Goal: Task Accomplishment & Management: Use online tool/utility

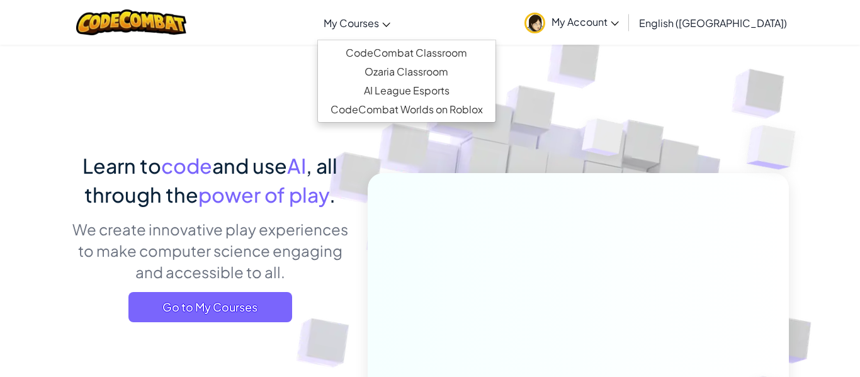
click at [379, 16] on span "My Courses" at bounding box center [351, 22] width 55 height 13
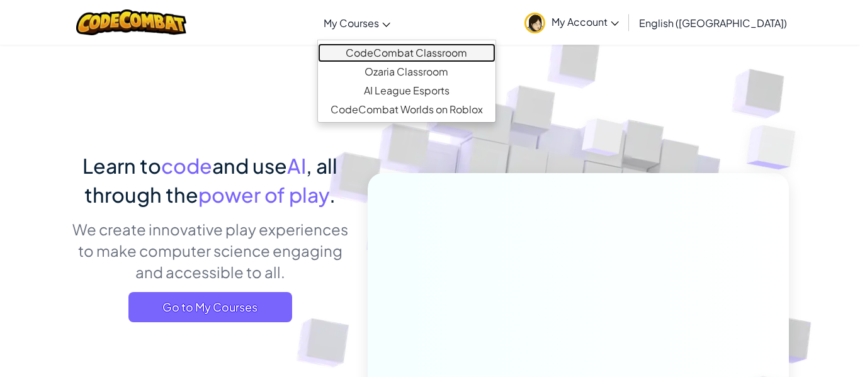
click at [404, 55] on link "CodeCombat Classroom" at bounding box center [407, 52] width 178 height 19
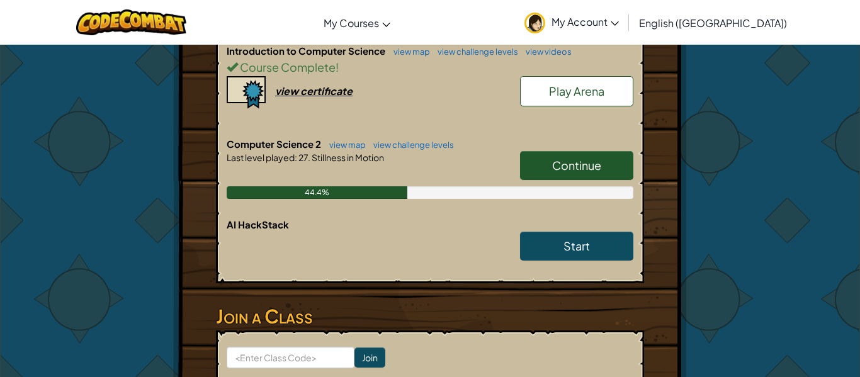
scroll to position [302, 0]
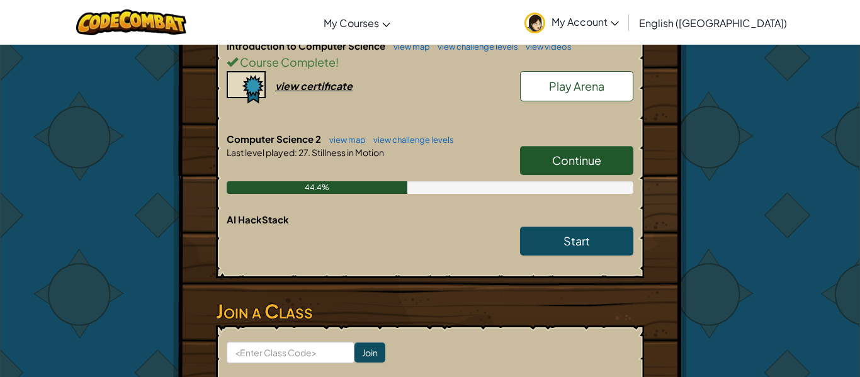
click at [592, 158] on span "Continue" at bounding box center [576, 160] width 49 height 14
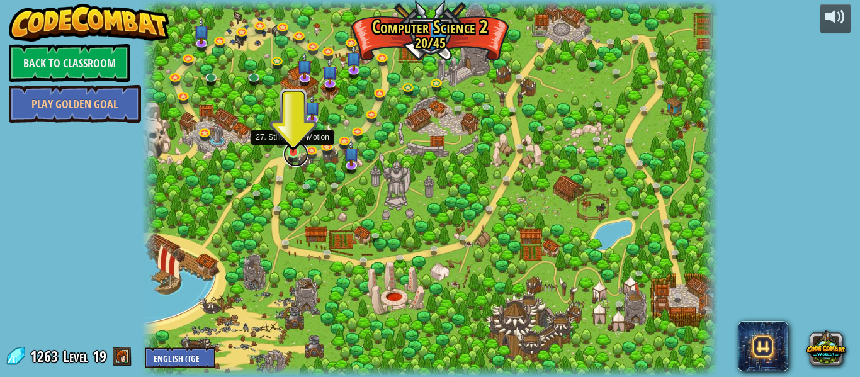
click at [295, 155] on link at bounding box center [295, 154] width 25 height 25
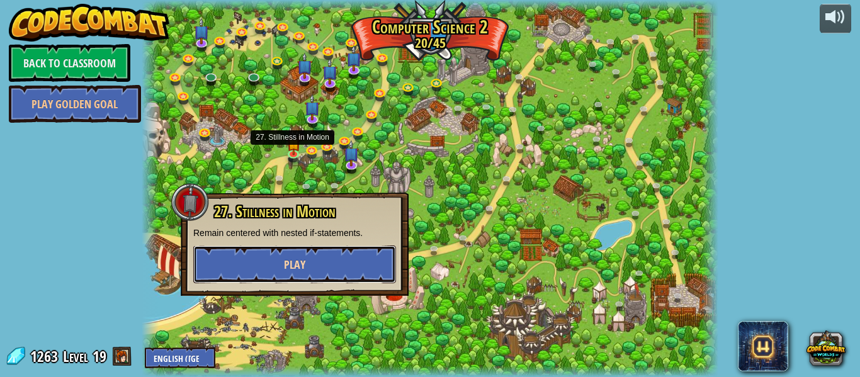
click at [278, 263] on button "Play" at bounding box center [294, 265] width 203 height 38
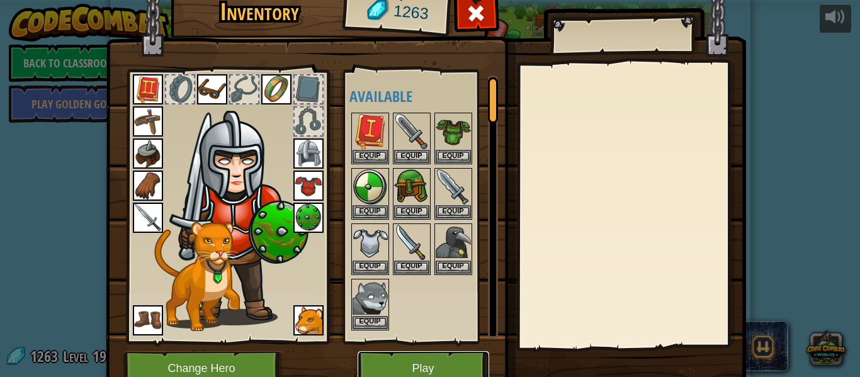
click at [401, 356] on button "Play" at bounding box center [424, 368] width 132 height 35
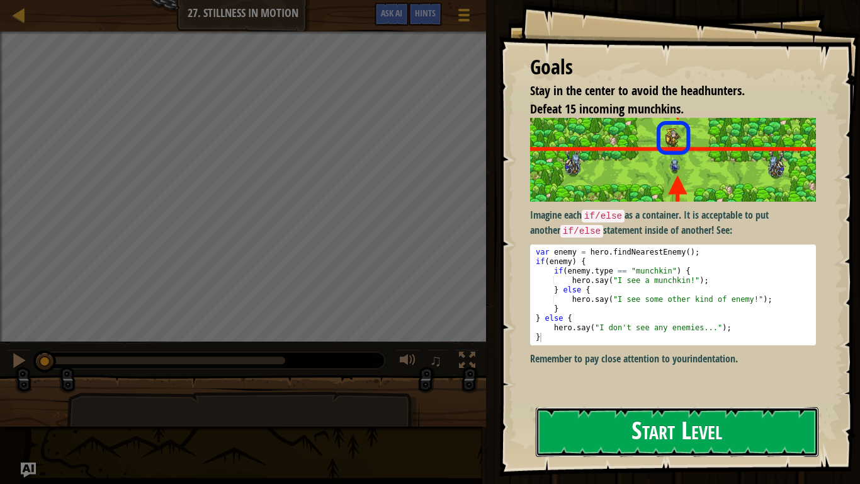
click at [774, 377] on button "Start Level" at bounding box center [677, 432] width 283 height 50
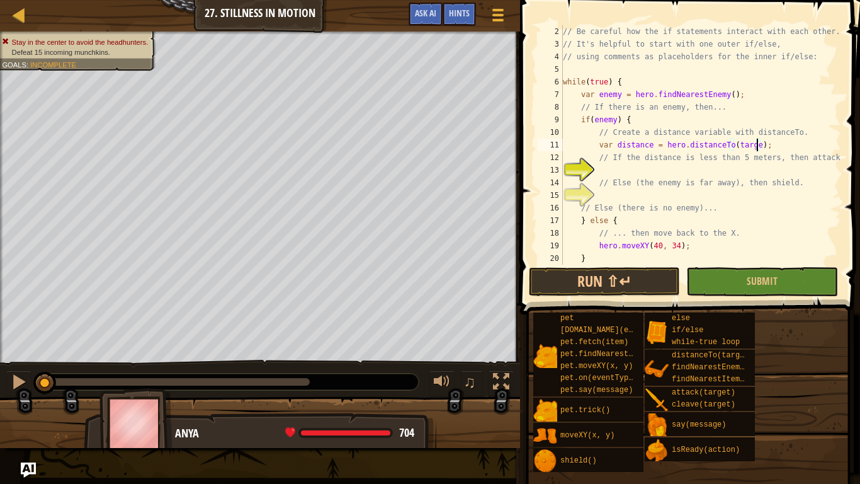
scroll to position [6, 28]
type textarea "// If the distance is less than 5 meters, then attack."
type textarea "if distance > 5"
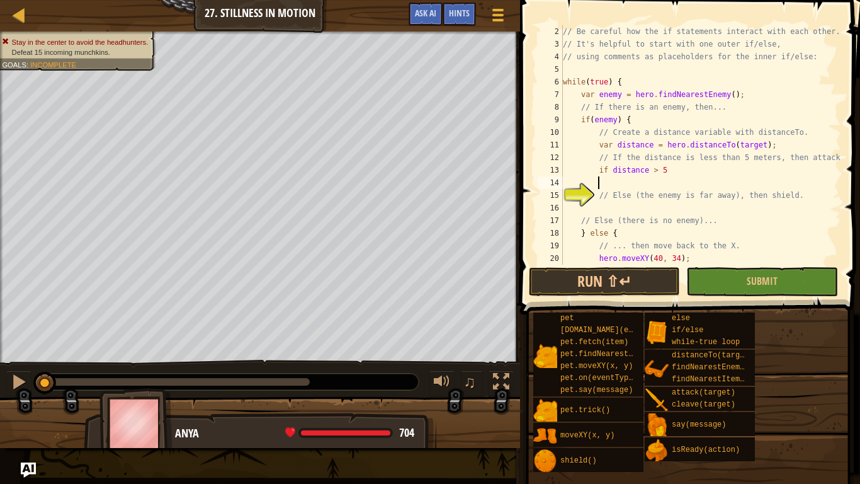
scroll to position [6, 4]
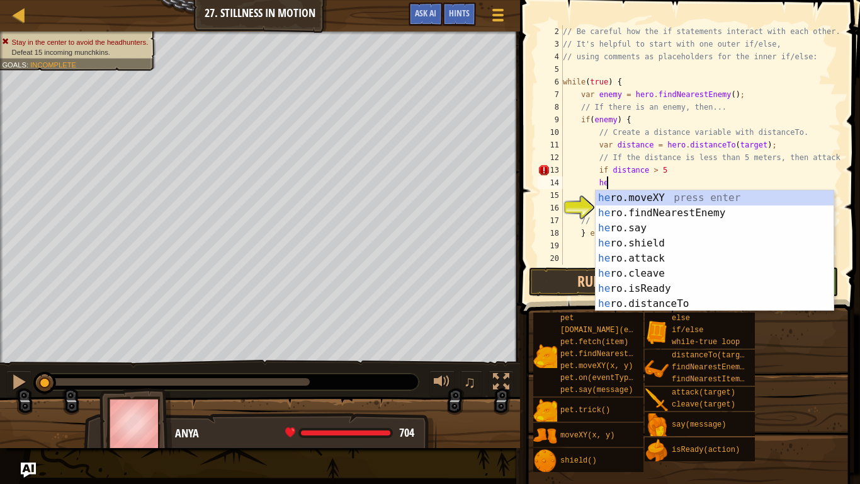
type textarea "h"
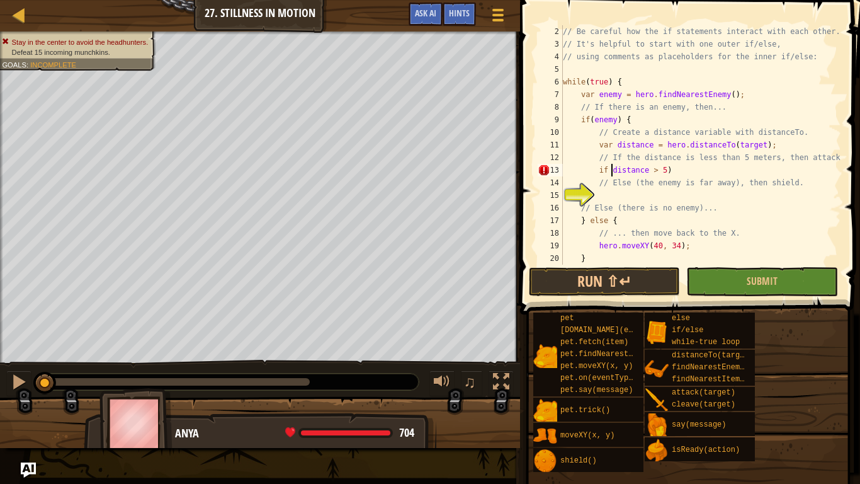
scroll to position [6, 8]
type textarea "if (distance > 5)"
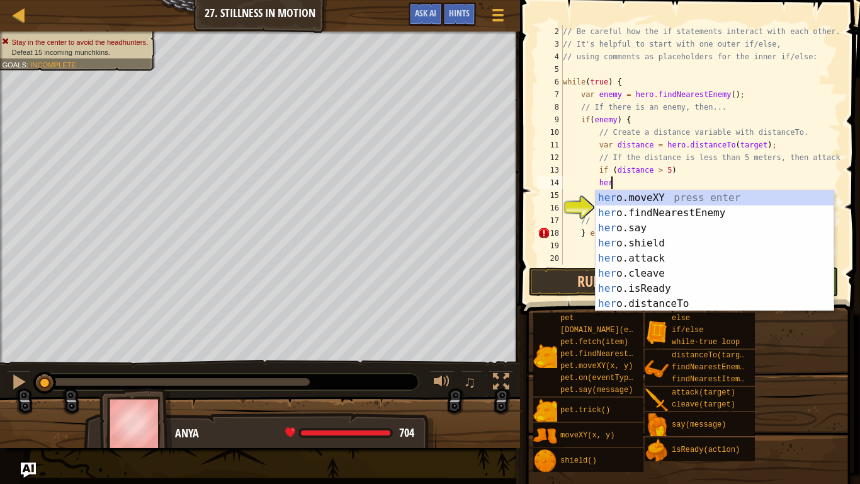
scroll to position [6, 7]
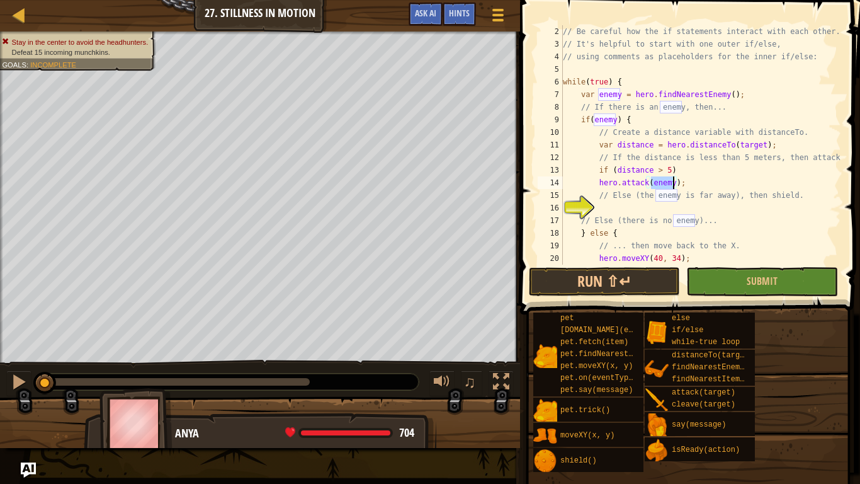
type textarea "// Else (the enemy is far away), then shield."
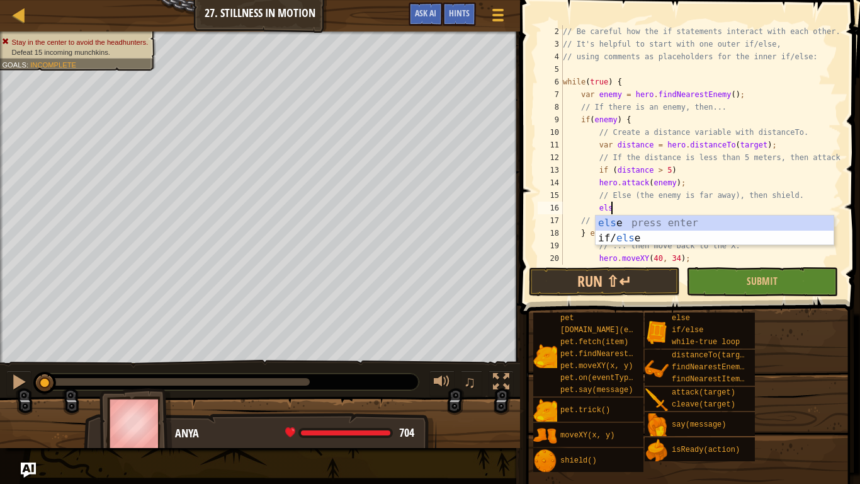
type textarea "else"
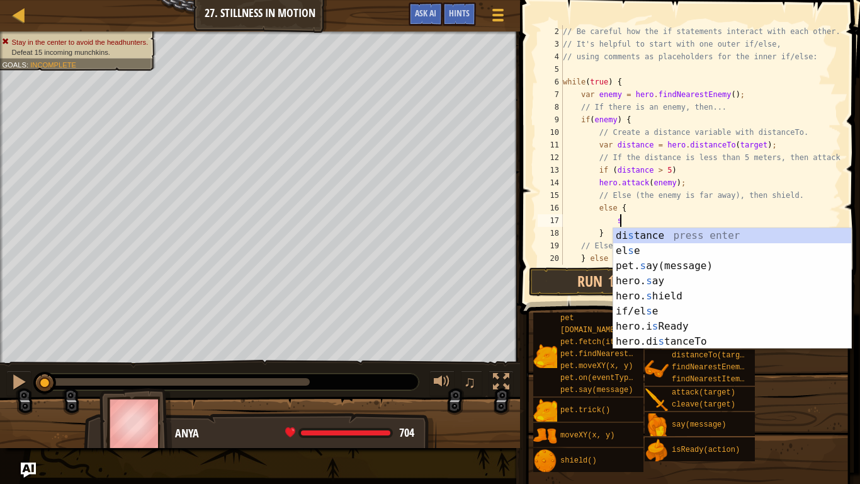
type textarea "sh"
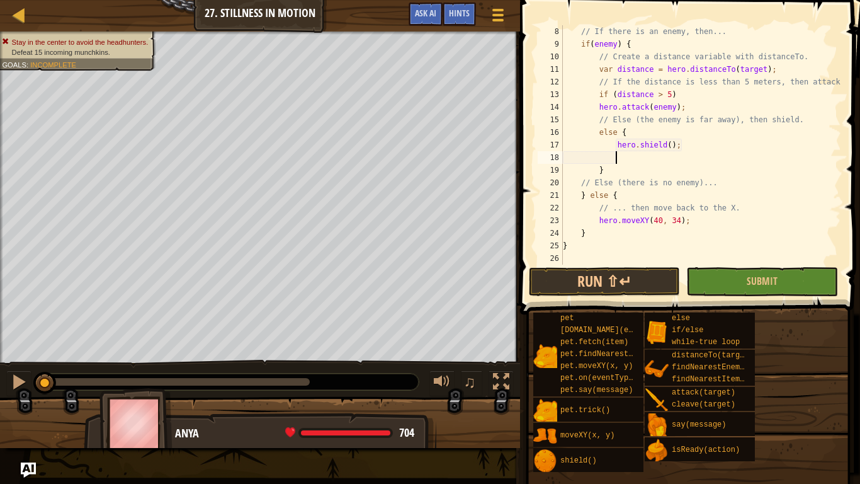
scroll to position [6, 5]
click at [705, 275] on button "Submit" at bounding box center [761, 281] width 151 height 29
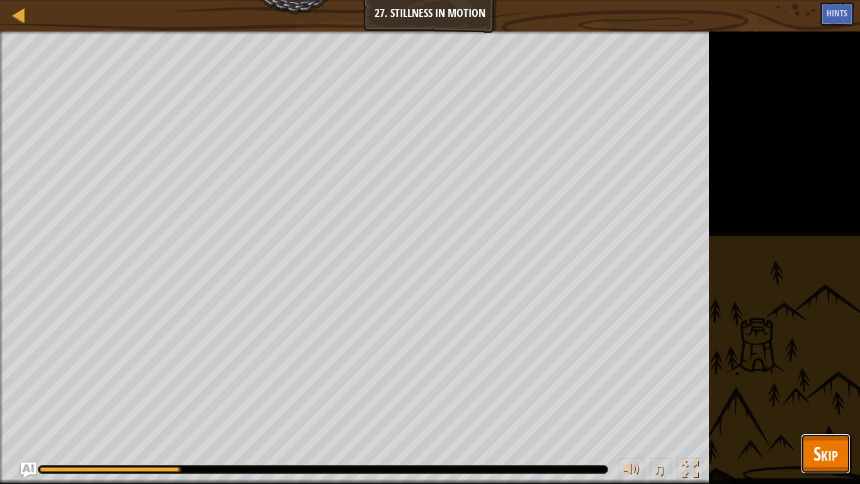
click at [820, 377] on span "Skip" at bounding box center [825, 453] width 25 height 26
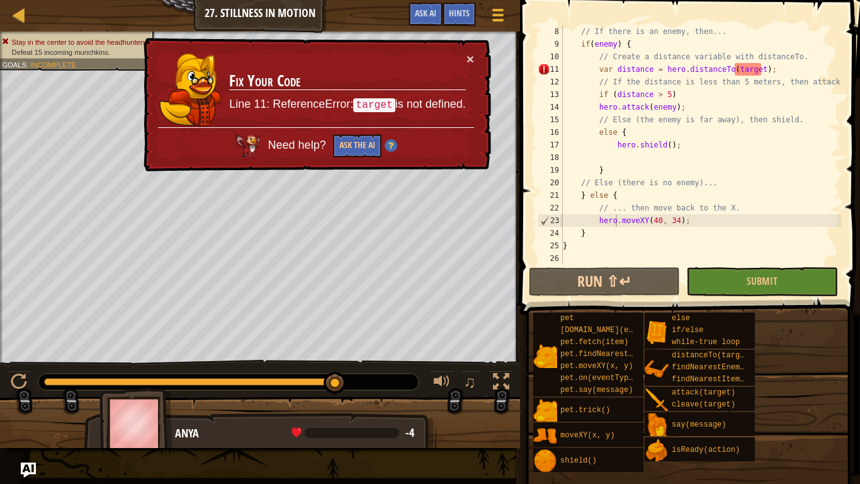
click at [763, 69] on div "// If there is an enemy, then... if ( enemy ) { // Create a distance variable w…" at bounding box center [700, 157] width 281 height 264
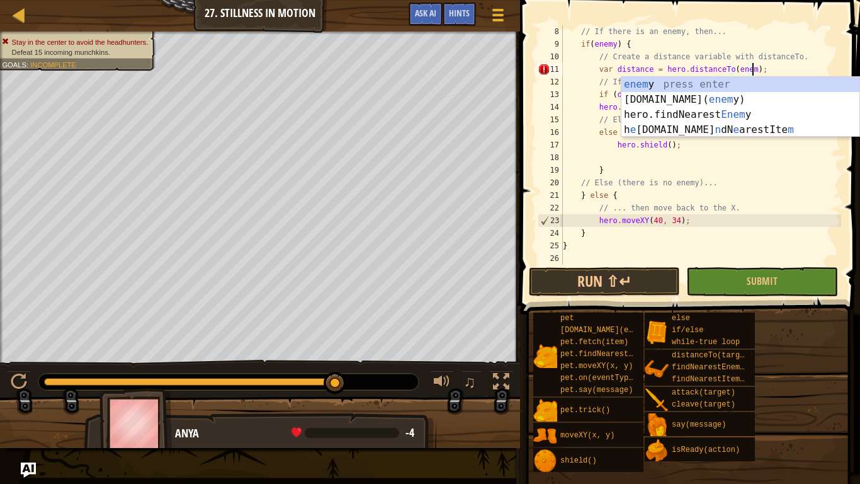
scroll to position [6, 28]
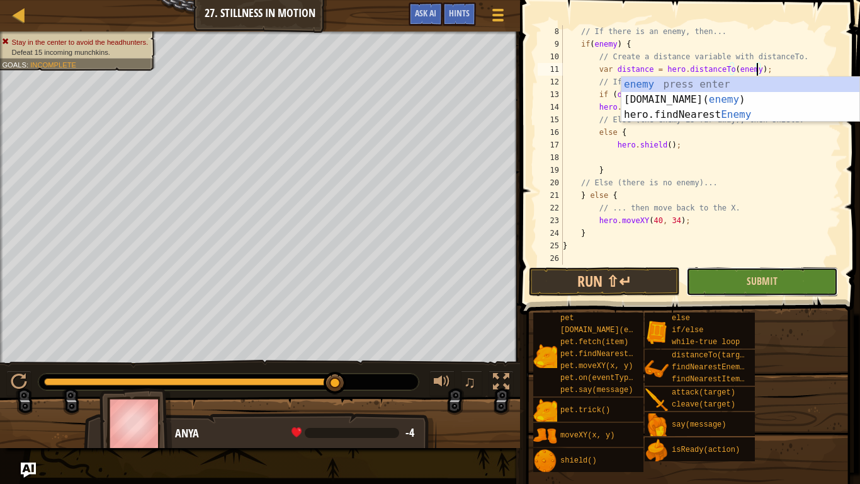
click at [722, 271] on button "Submit" at bounding box center [761, 281] width 151 height 29
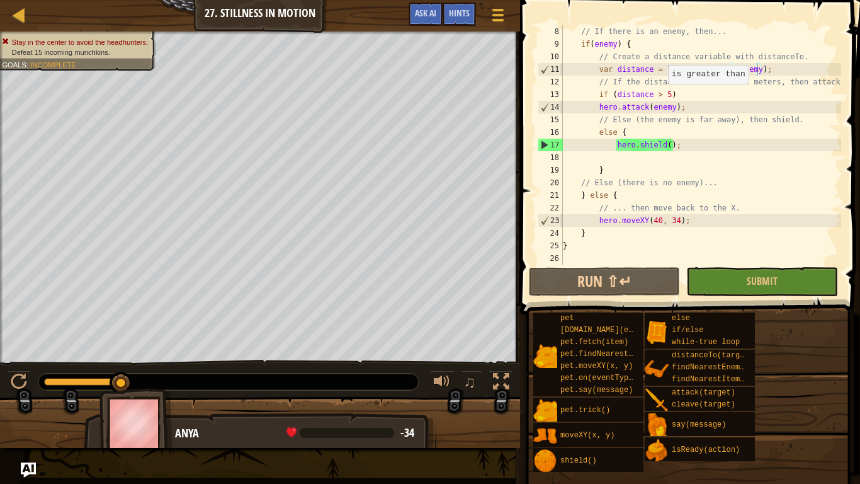
click at [661, 96] on div "// If there is an enemy, then... if ( enemy ) { // Create a distance variable w…" at bounding box center [700, 157] width 281 height 264
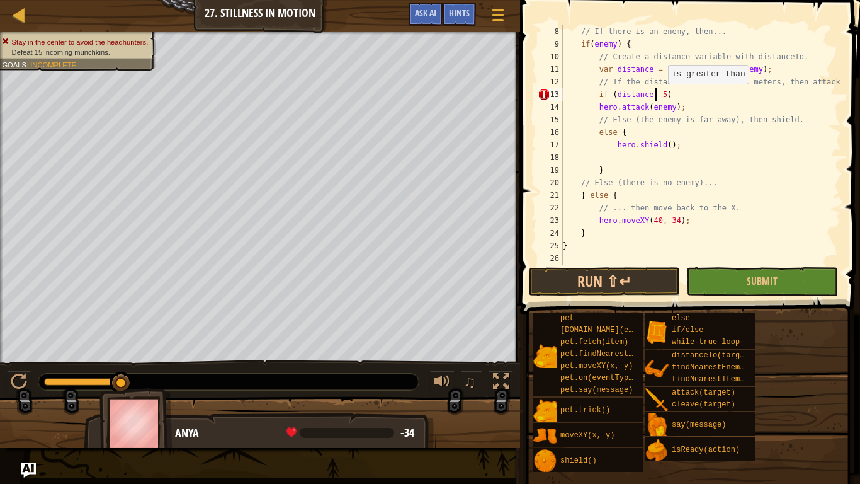
type textarea "if (distance < 5)"
click at [751, 284] on span "Submit" at bounding box center [762, 281] width 31 height 14
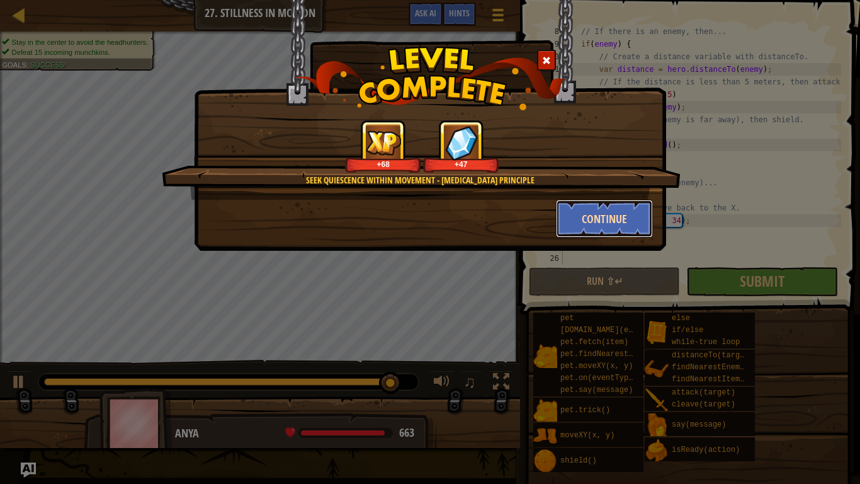
click at [613, 210] on button "Continue" at bounding box center [605, 219] width 98 height 38
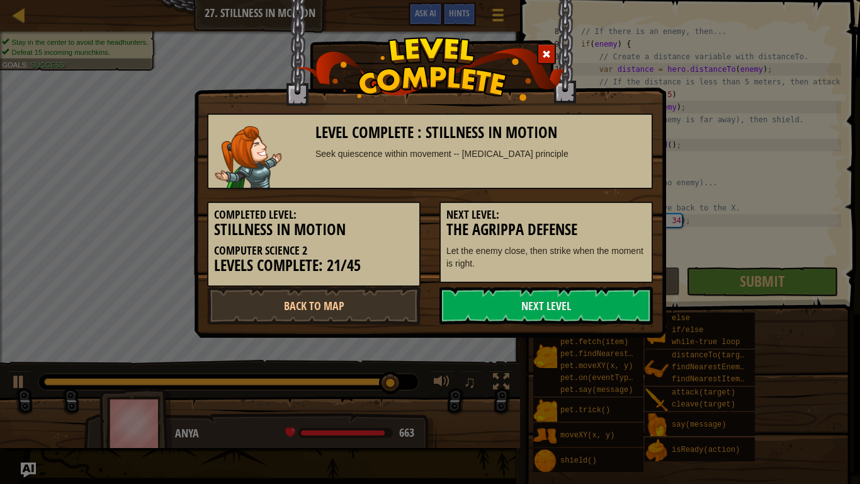
click at [613, 210] on h5 "Next Level:" at bounding box center [546, 214] width 200 height 13
click at [573, 302] on link "Next Level" at bounding box center [545, 305] width 213 height 38
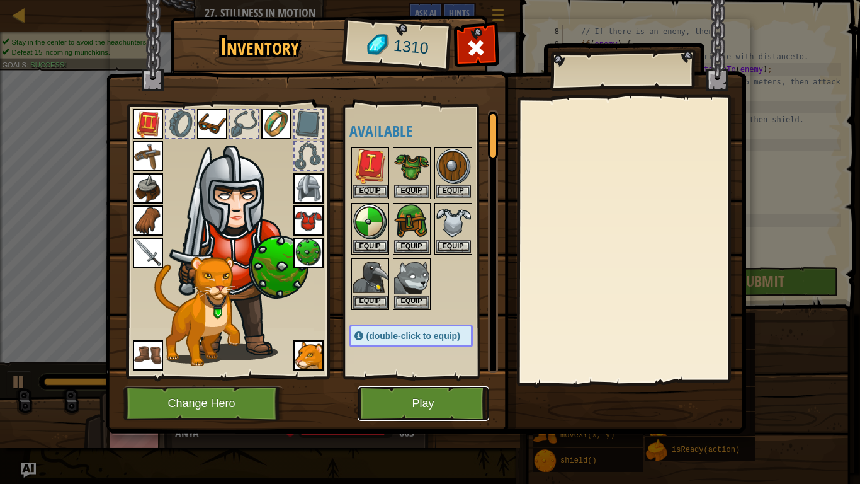
click at [393, 377] on button "Play" at bounding box center [424, 403] width 132 height 35
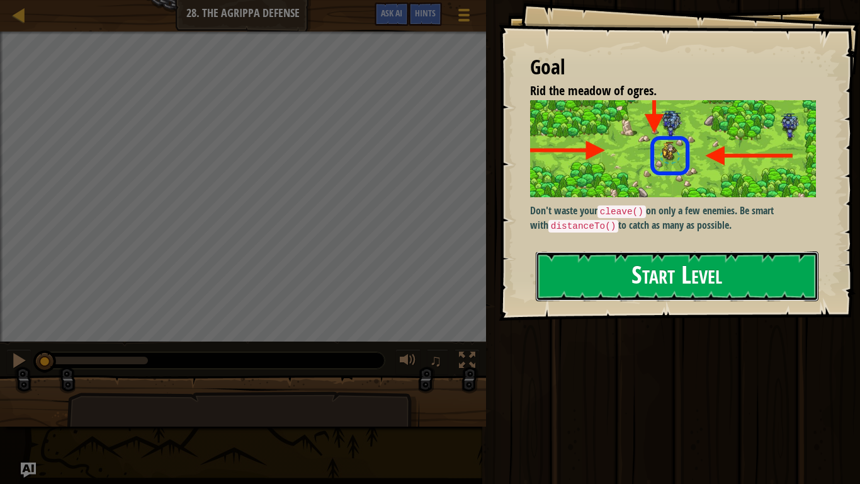
click at [569, 269] on button "Start Level" at bounding box center [677, 276] width 283 height 50
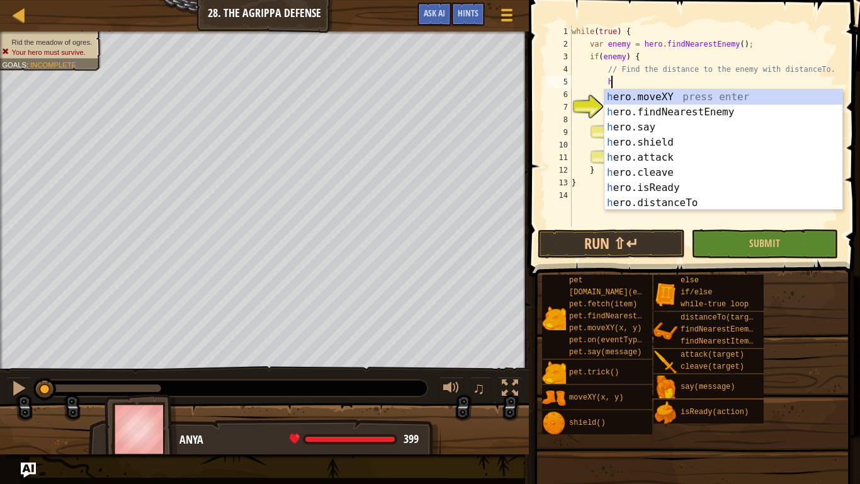
scroll to position [6, 6]
type textarea "h"
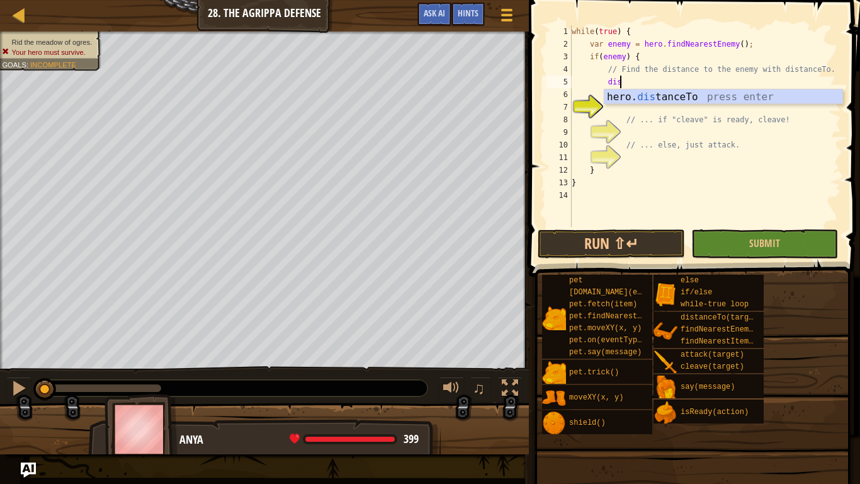
type textarea "d"
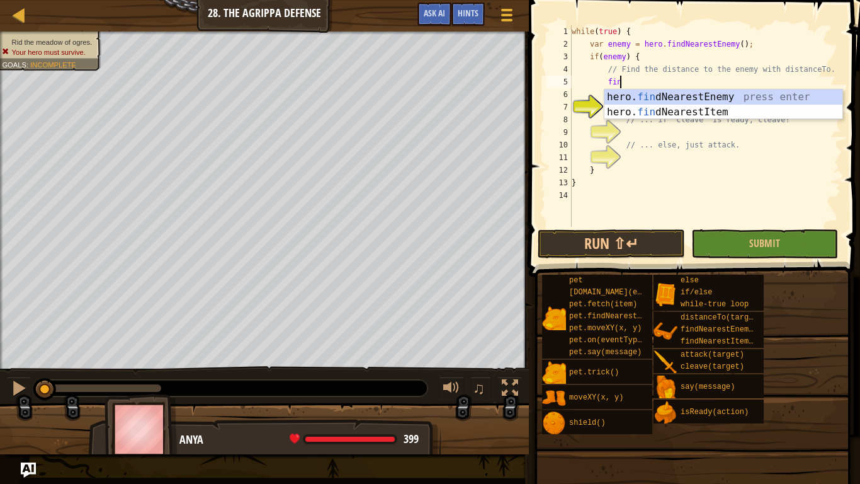
scroll to position [6, 7]
type textarea "f"
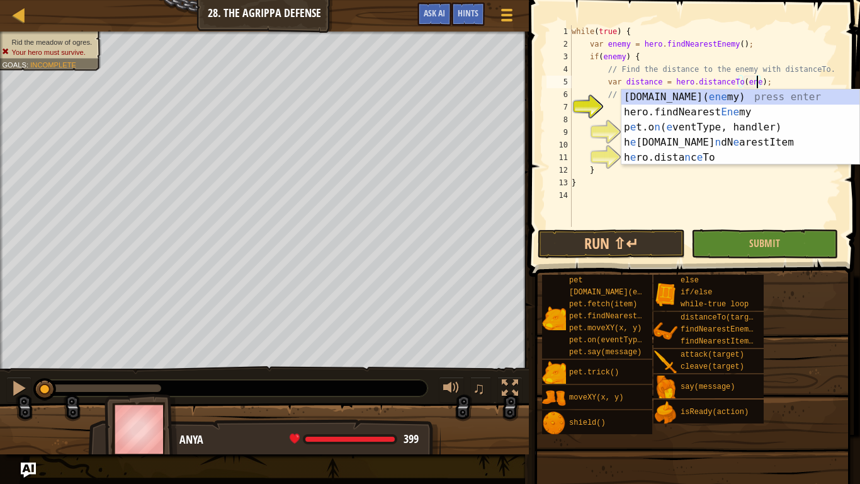
type textarea "var distance = hero.distanceTo(enemy);"
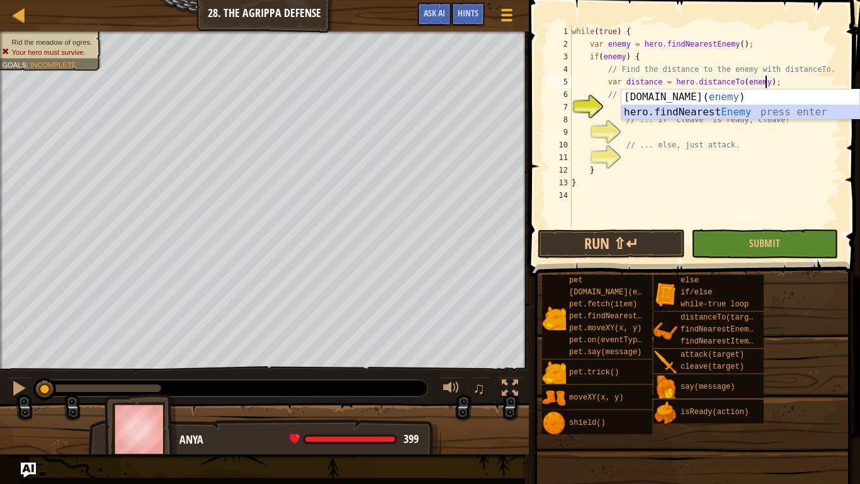
click at [616, 104] on div "while ( true ) { var enemy = hero . findNearestEnemy ( ) ; if ( enemy ) { // Fi…" at bounding box center [705, 138] width 272 height 227
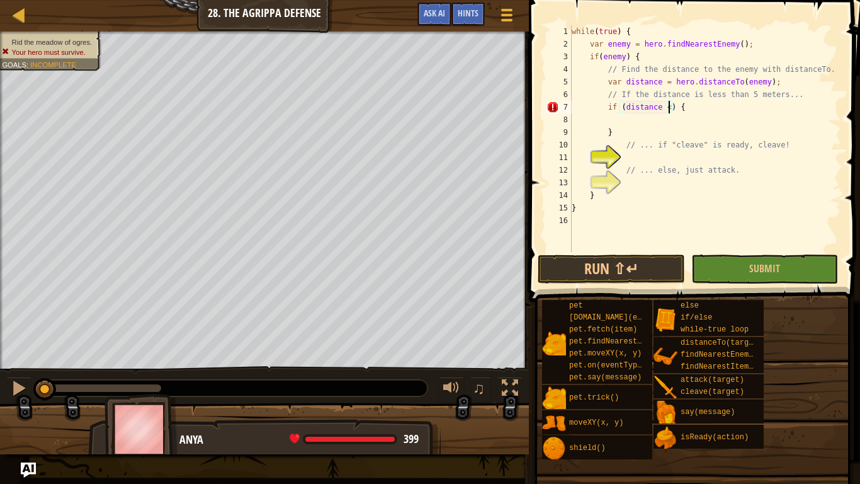
scroll to position [6, 15]
type textarea "if (distance < 5) {"
type textarea "// ... if "cleave" is ready, cleave!"
click at [632, 156] on div "while ( true ) { var enemy = hero . findNearestEnemy ( ) ; if ( enemy ) { // Fi…" at bounding box center [705, 151] width 272 height 252
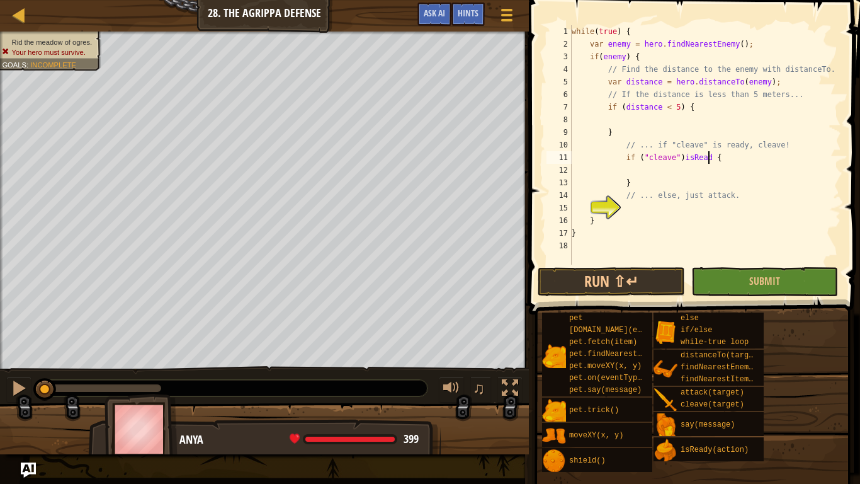
scroll to position [6, 21]
type textarea "if ("cleave")isReady {"
type textarea "}"
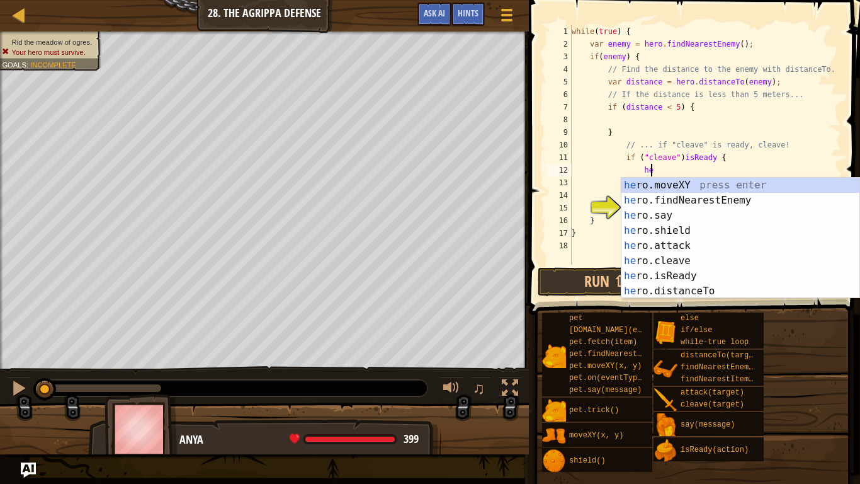
scroll to position [6, 11]
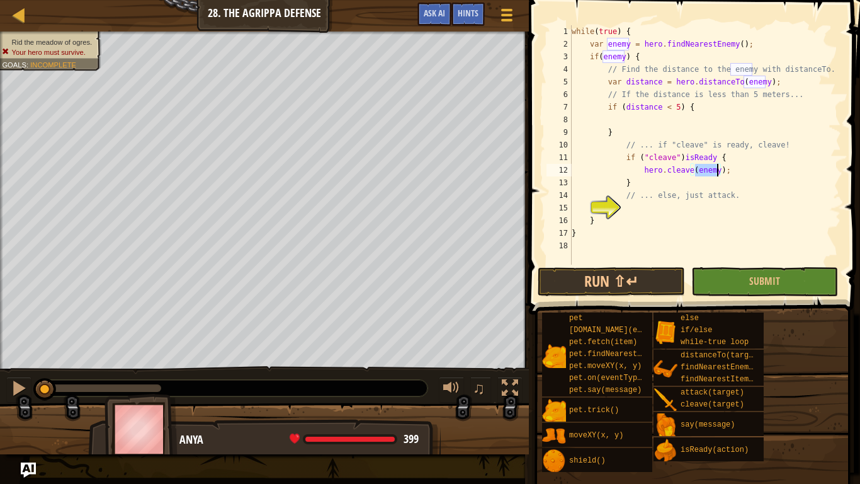
type textarea "// ... else, just attack."
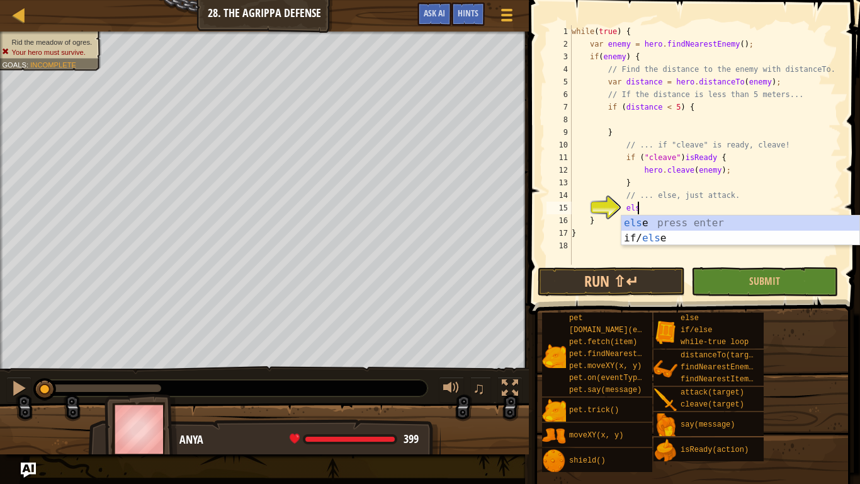
type textarea "else"
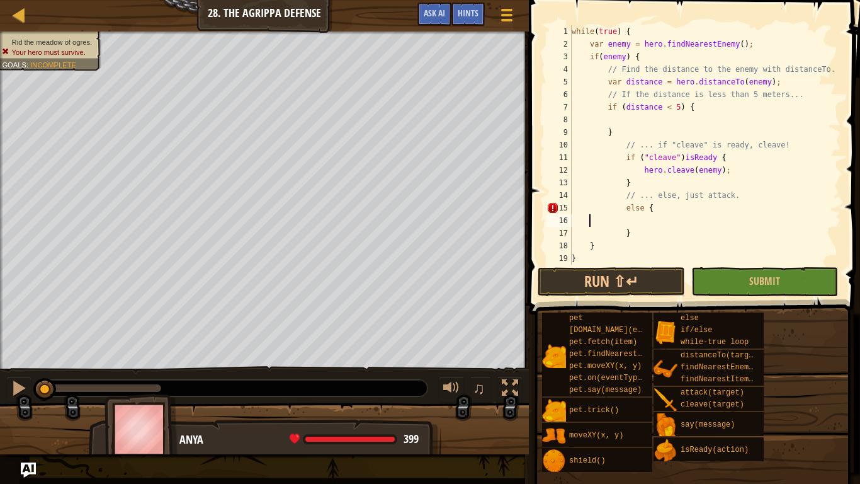
scroll to position [6, 2]
type textarea "}"
click at [676, 208] on div "while ( true ) { var enemy = hero . findNearestEnemy ( ) ; if ( enemy ) { // Fi…" at bounding box center [705, 157] width 272 height 264
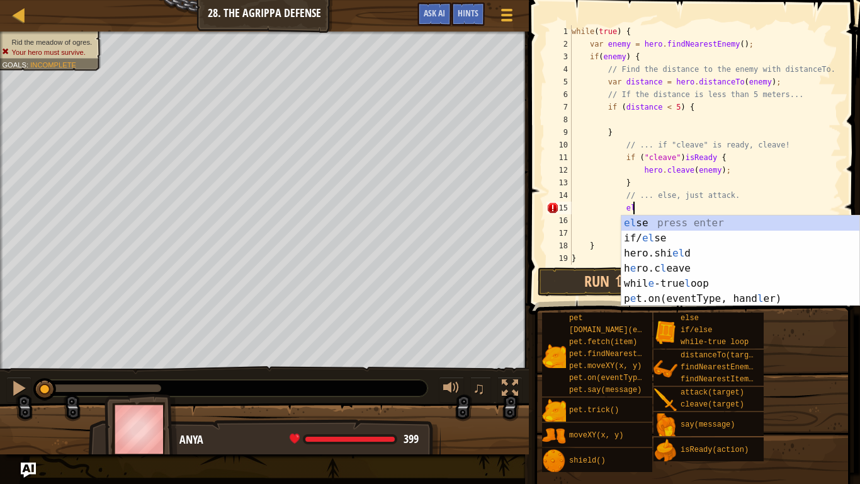
type textarea "e"
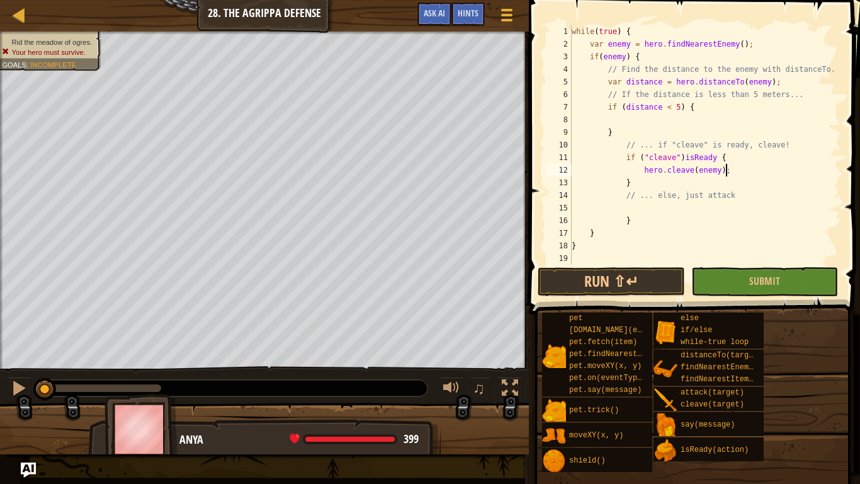
type textarea "}"
type textarea "// ... else, just attack"
type textarea "h"
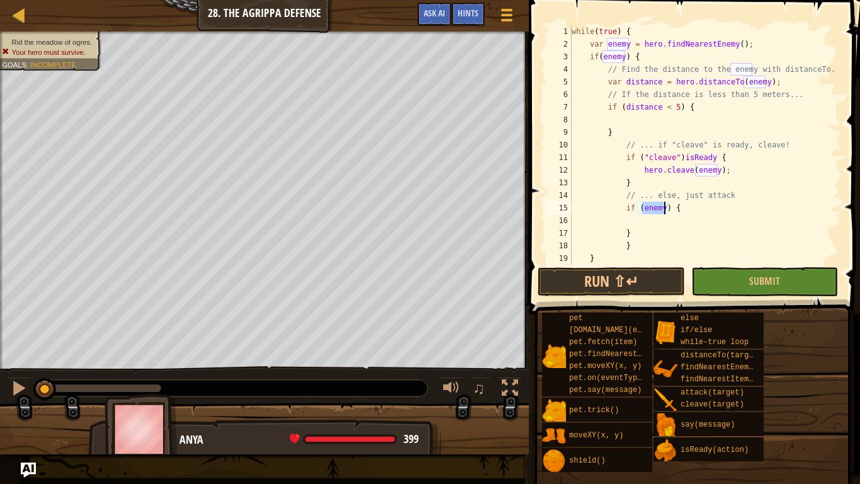
scroll to position [25, 0]
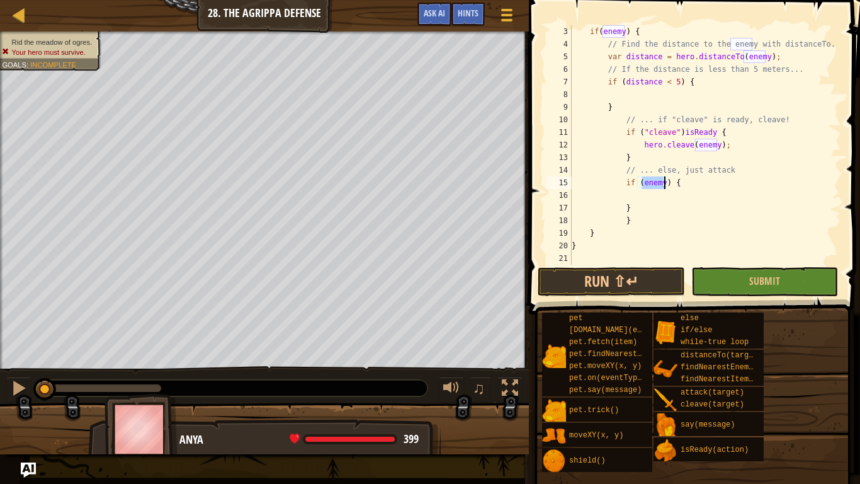
click at [687, 188] on div "if ( enemy ) { // Find the distance to the enemy with distanceTo. var distance …" at bounding box center [705, 157] width 272 height 264
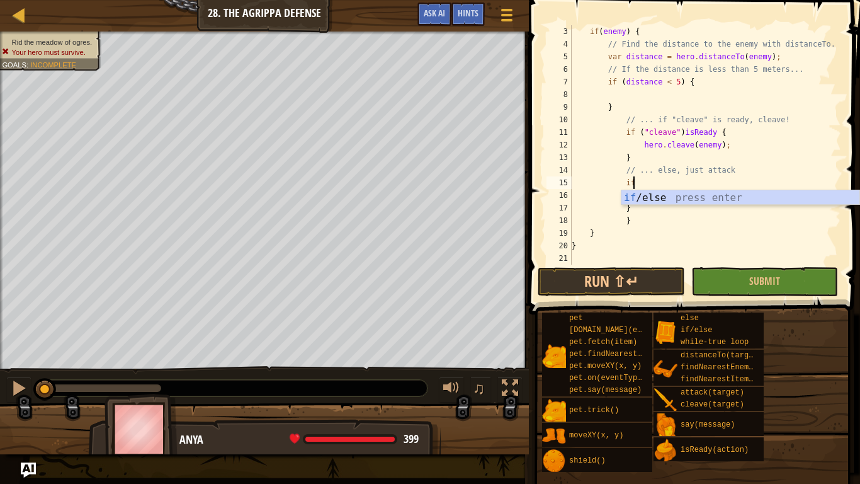
type textarea "i"
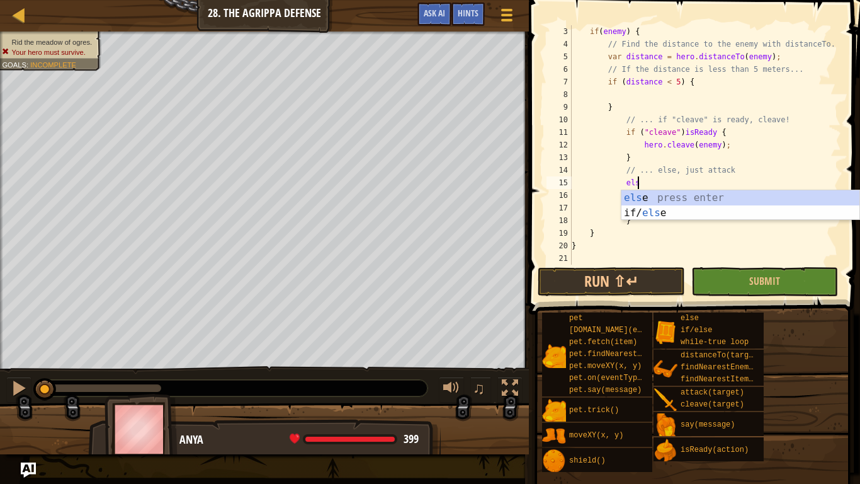
type textarea "else"
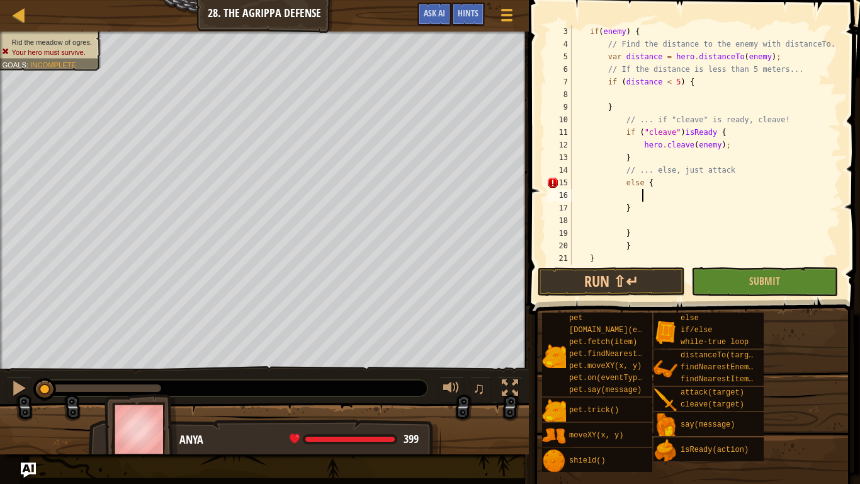
type textarea "a"
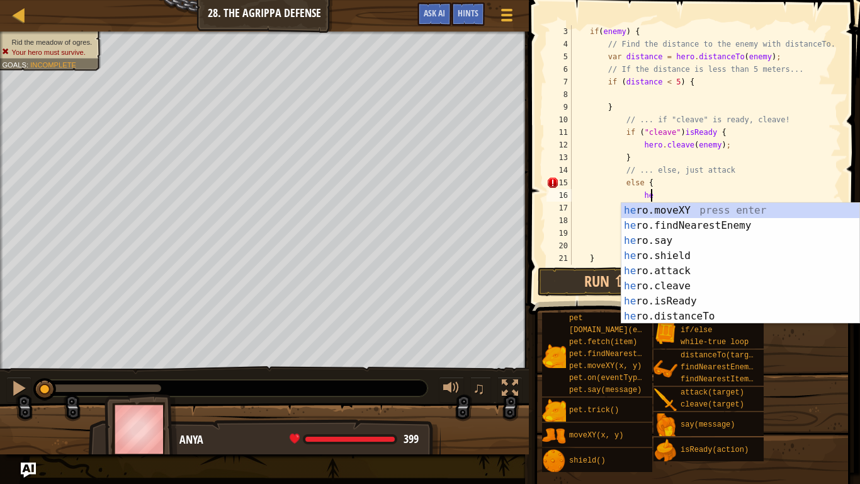
scroll to position [6, 11]
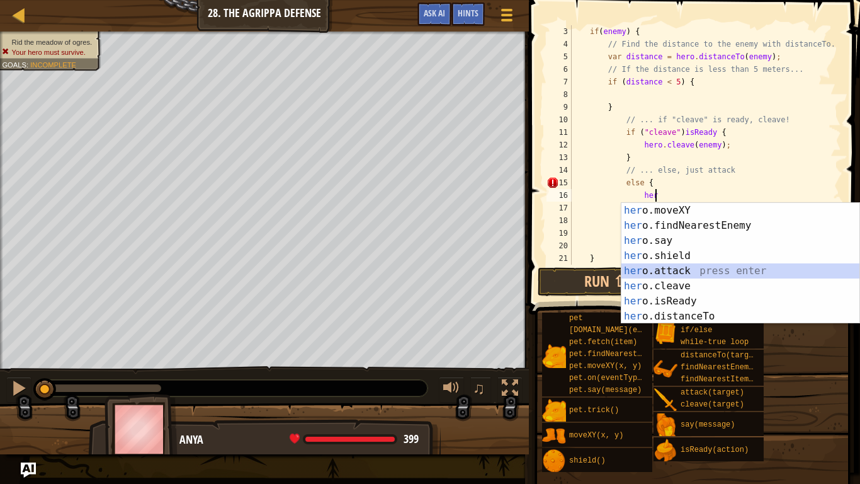
type textarea "hero.attack(enemy);"
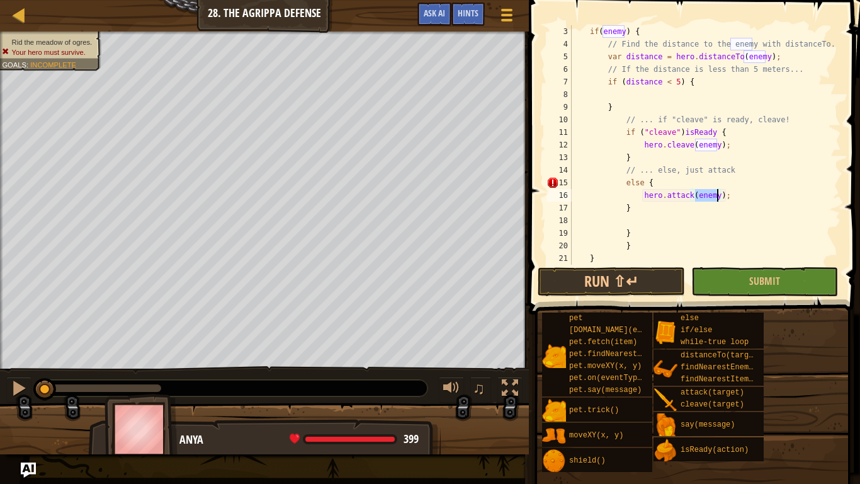
scroll to position [31, 0]
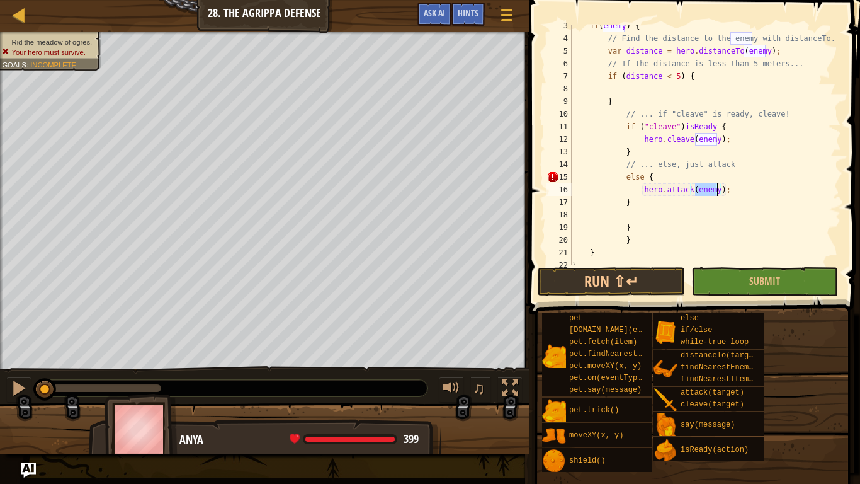
click at [639, 215] on div "if ( enemy ) { // Find the distance to the enemy with distanceTo. var distance …" at bounding box center [705, 152] width 272 height 264
click at [637, 204] on div "if ( enemy ) { // Find the distance to the enemy with distanceTo. var distance …" at bounding box center [705, 152] width 272 height 264
type textarea "}"
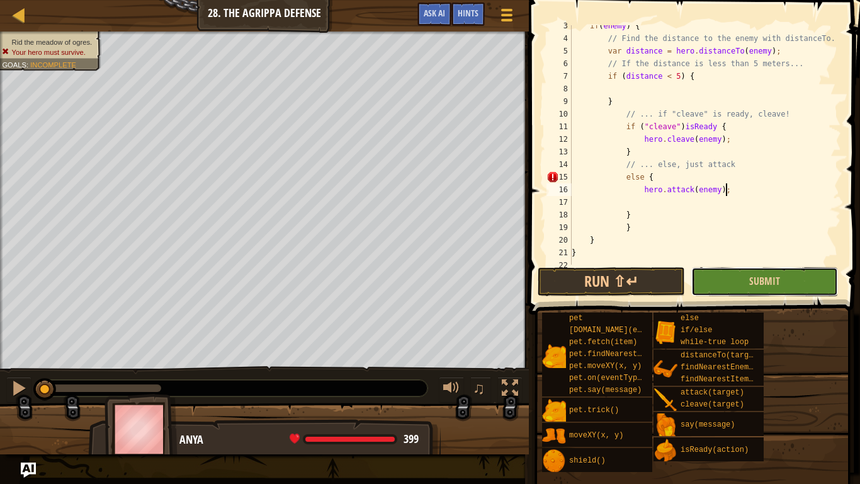
click at [732, 285] on button "Submit" at bounding box center [764, 281] width 147 height 29
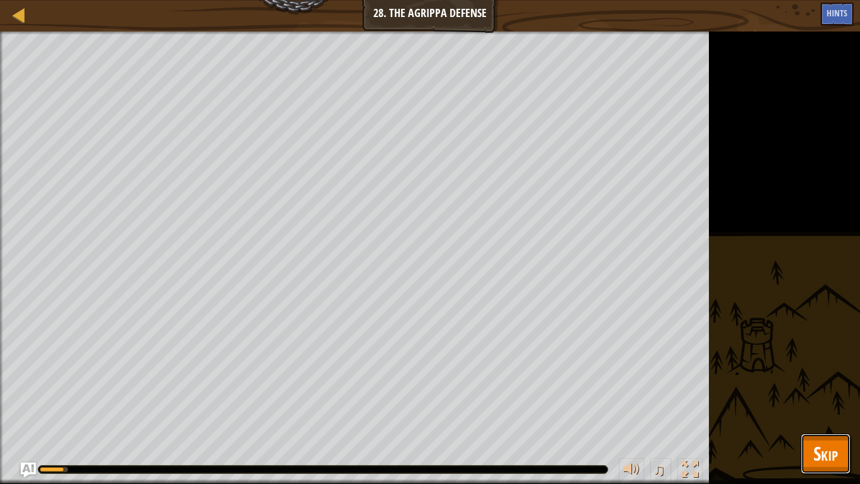
click at [807, 377] on button "Skip" at bounding box center [826, 453] width 50 height 40
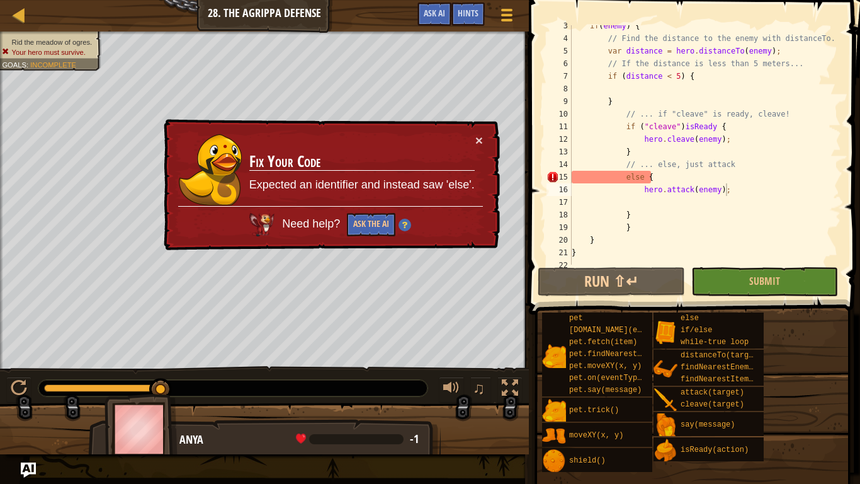
click at [655, 175] on div "if ( enemy ) { // Find the distance to the enemy with distanceTo. var distance …" at bounding box center [705, 152] width 272 height 264
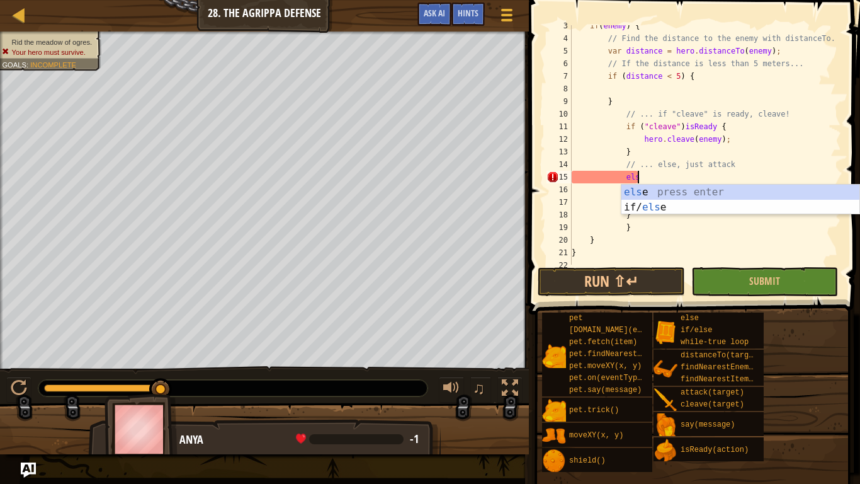
type textarea "e"
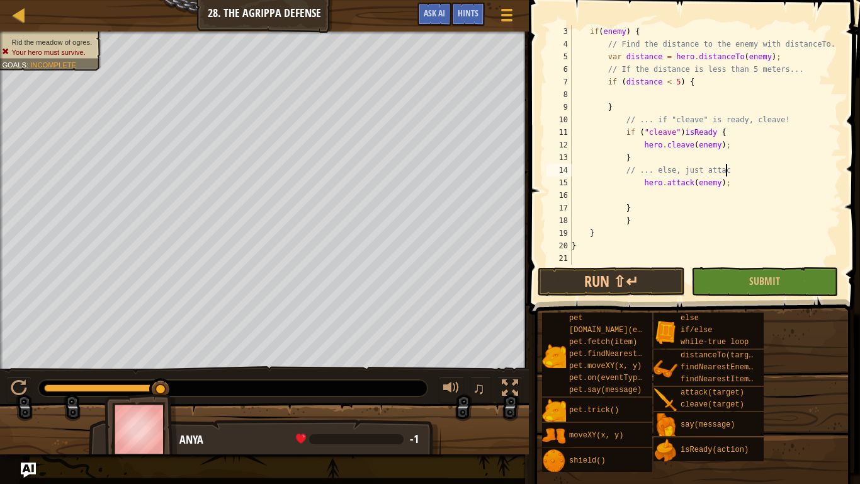
scroll to position [6, 22]
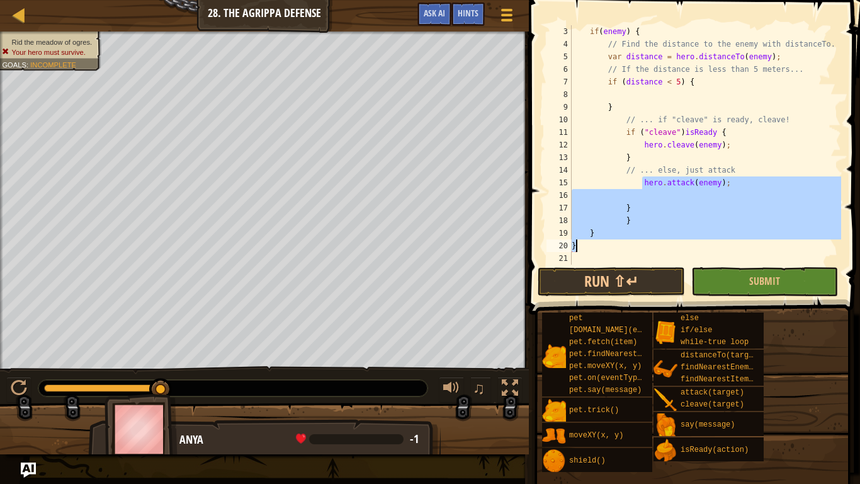
drag, startPoint x: 641, startPoint y: 186, endPoint x: 672, endPoint y: 253, distance: 74.1
click at [672, 253] on div "if ( enemy ) { // Find the distance to the enemy with distanceTo. var distance …" at bounding box center [705, 157] width 272 height 264
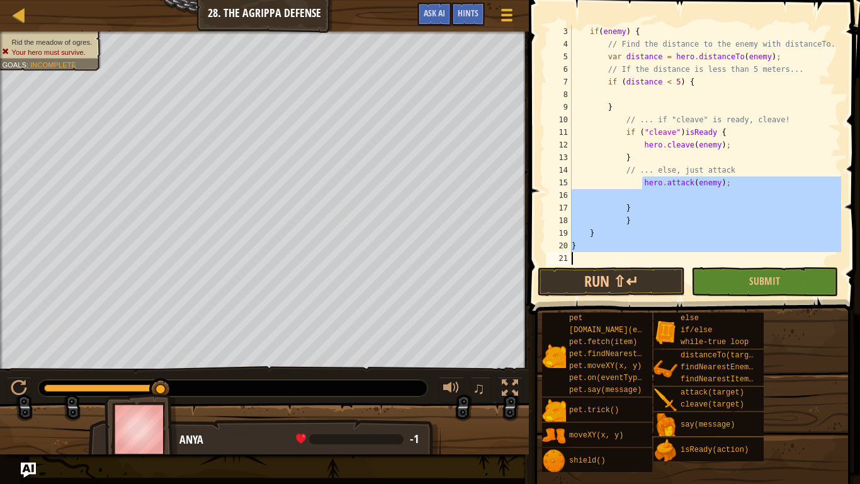
scroll to position [6, 0]
click at [634, 179] on div "if ( enemy ) { // Find the distance to the enemy with distanceTo. var distance …" at bounding box center [705, 157] width 272 height 264
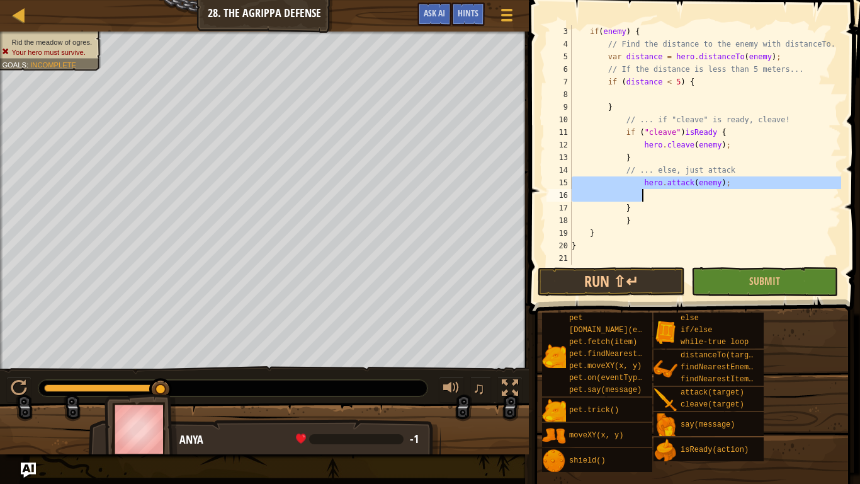
drag, startPoint x: 634, startPoint y: 179, endPoint x: 728, endPoint y: 193, distance: 94.7
click at [728, 193] on div "if ( enemy ) { // Find the distance to the enemy with distanceTo. var distance …" at bounding box center [705, 157] width 272 height 264
type textarea "hero.attack(enemy);"
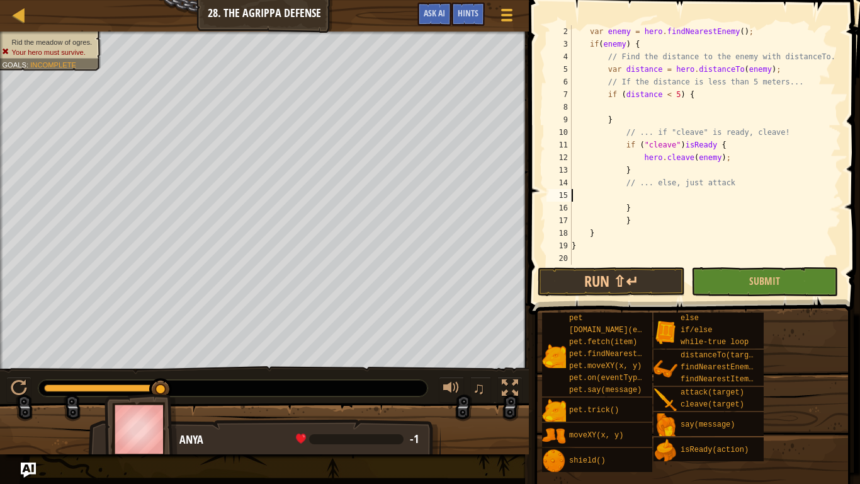
scroll to position [13, 0]
click at [722, 277] on button "Submit" at bounding box center [764, 281] width 147 height 29
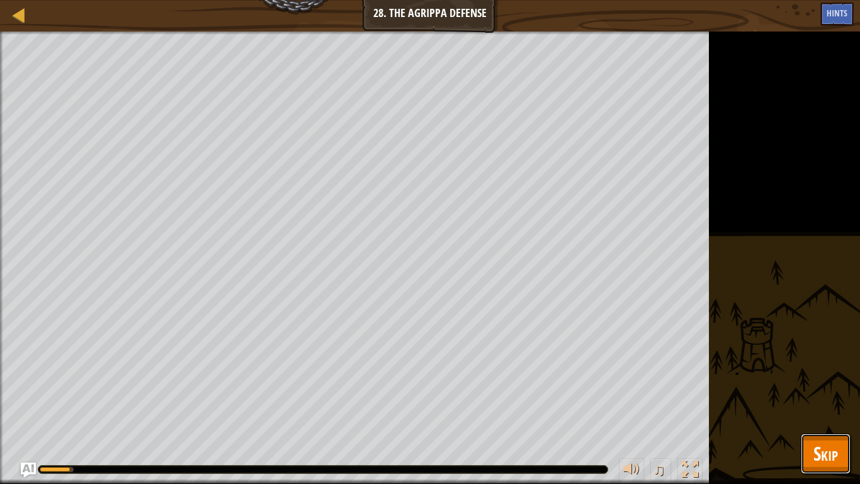
click at [807, 377] on button "Skip" at bounding box center [826, 453] width 50 height 40
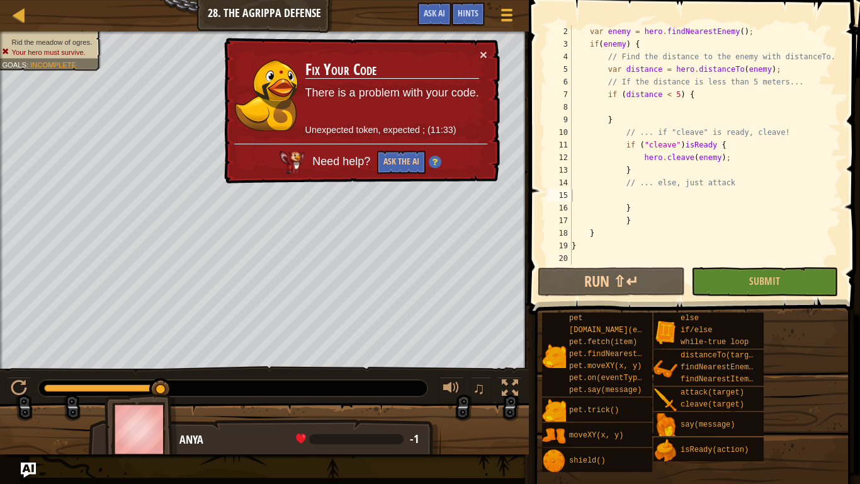
click at [707, 145] on div "var enemy = hero . findNearestEnemy ( ) ; if ( enemy ) { // Find the distance t…" at bounding box center [705, 157] width 272 height 264
type textarea "if ("cleave")isReady {"
click at [439, 8] on span "Ask AI" at bounding box center [434, 13] width 21 height 12
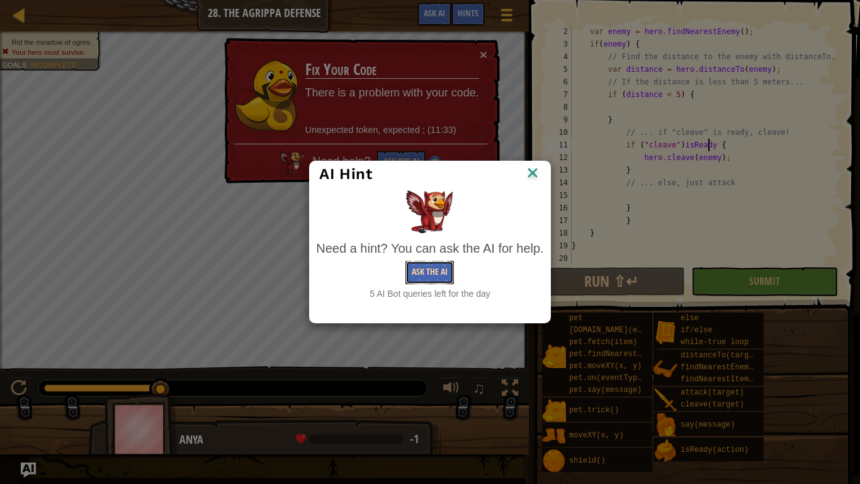
click at [422, 263] on button "Ask the AI" at bounding box center [429, 272] width 48 height 23
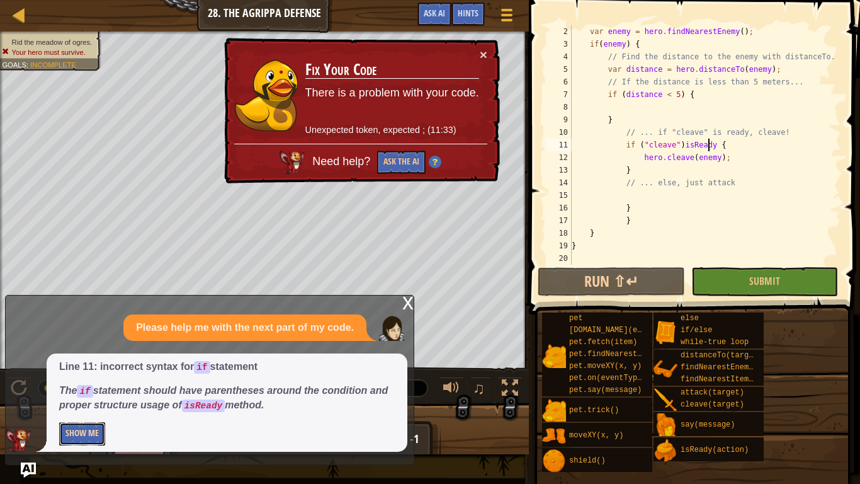
click at [84, 377] on button "Show Me" at bounding box center [82, 433] width 46 height 23
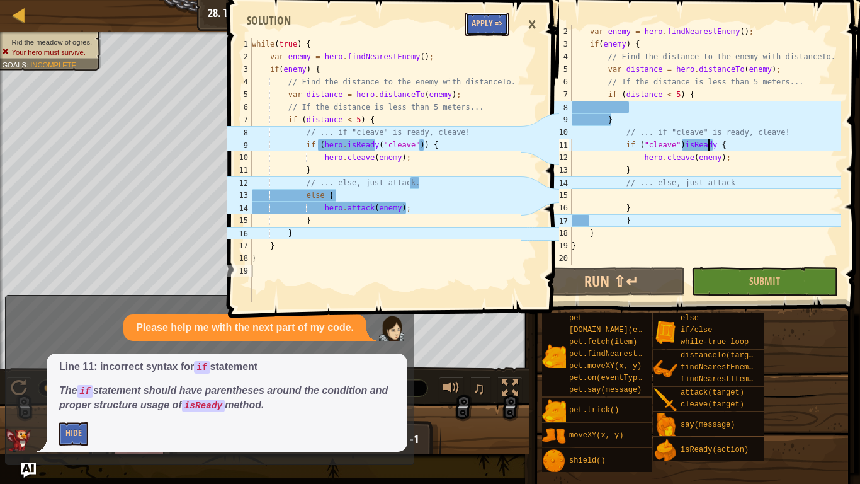
click at [481, 17] on button "Apply =>" at bounding box center [486, 24] width 43 height 23
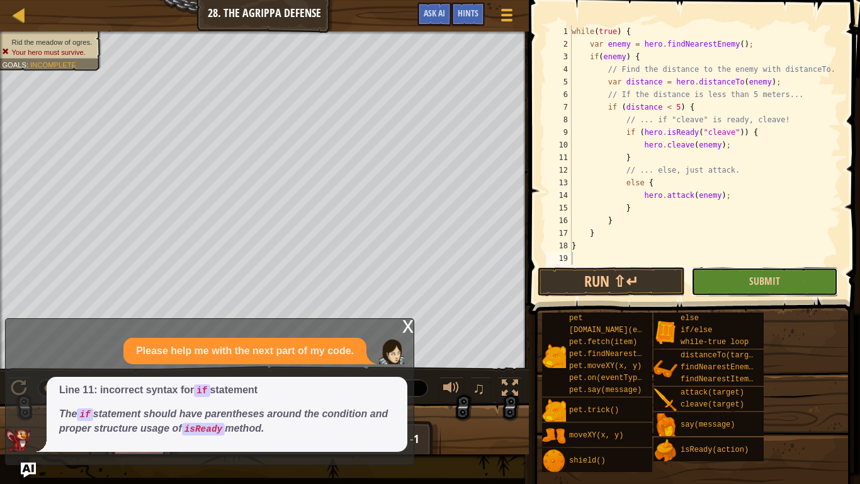
click at [717, 270] on button "Submit" at bounding box center [764, 281] width 147 height 29
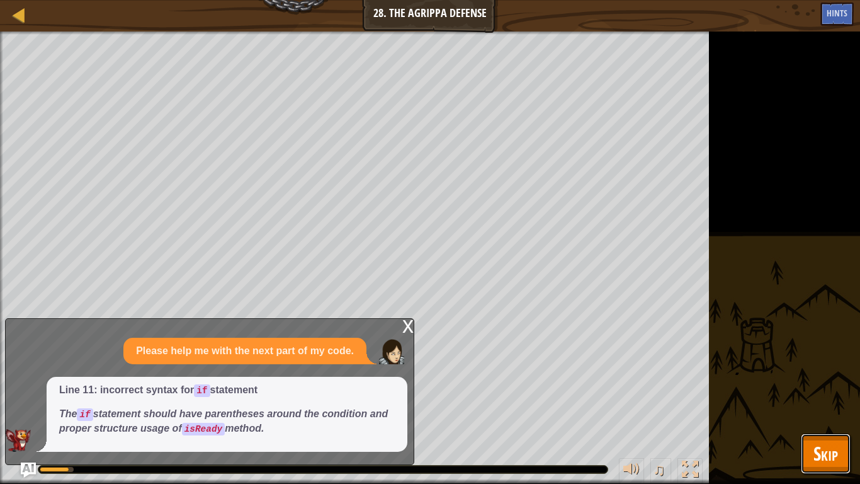
click at [805, 377] on button "Skip" at bounding box center [826, 453] width 50 height 40
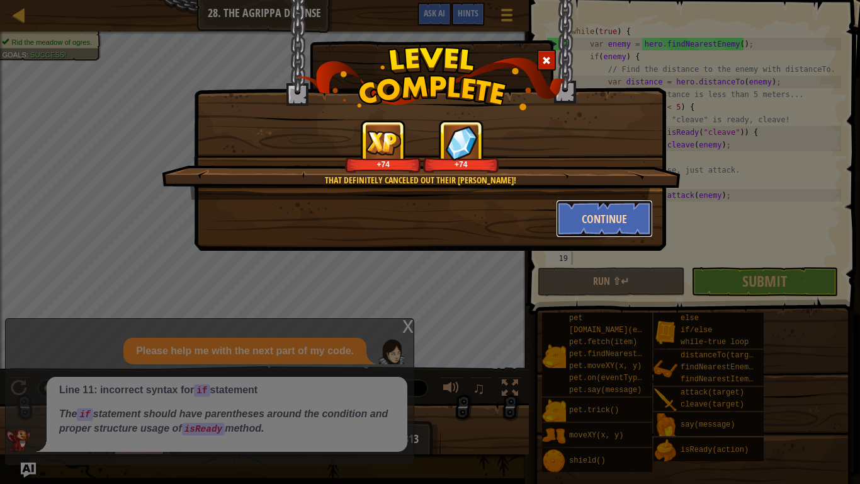
click at [606, 226] on button "Continue" at bounding box center [605, 219] width 98 height 38
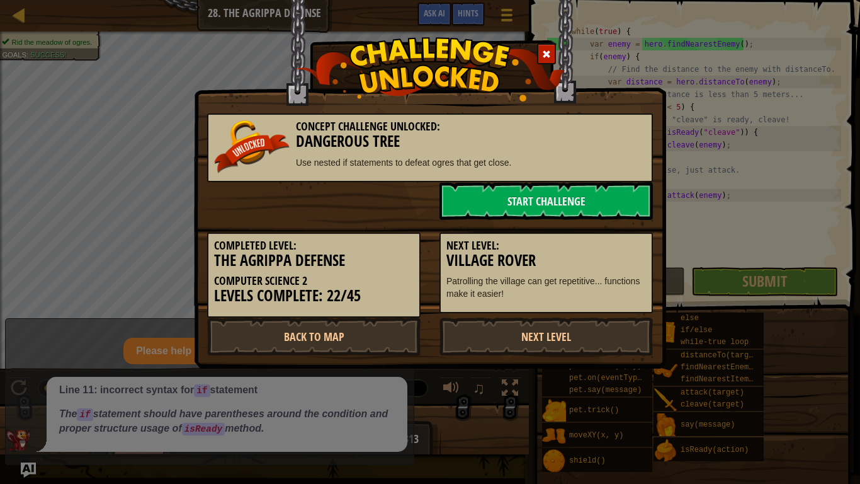
click at [608, 222] on div "Next Level: Village Rover Patrolling the village can get repetitive... function…" at bounding box center [546, 267] width 232 height 94
click at [636, 339] on link "Next Level" at bounding box center [545, 336] width 213 height 38
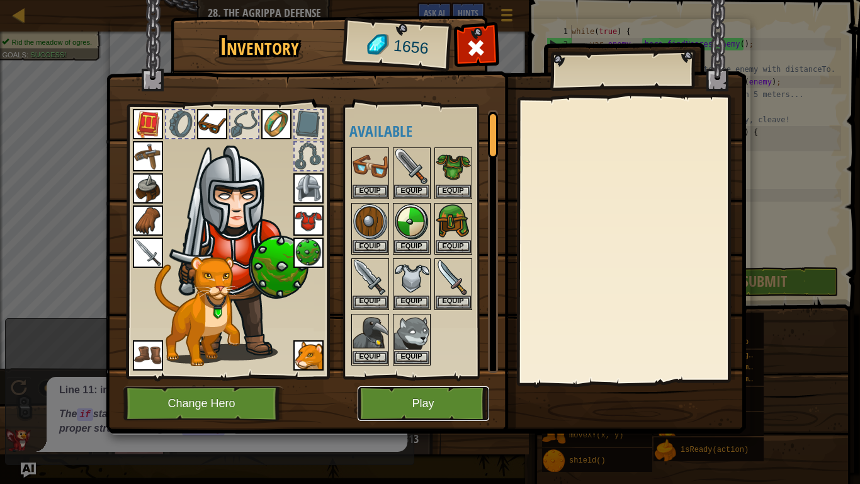
click at [395, 377] on button "Play" at bounding box center [424, 403] width 132 height 35
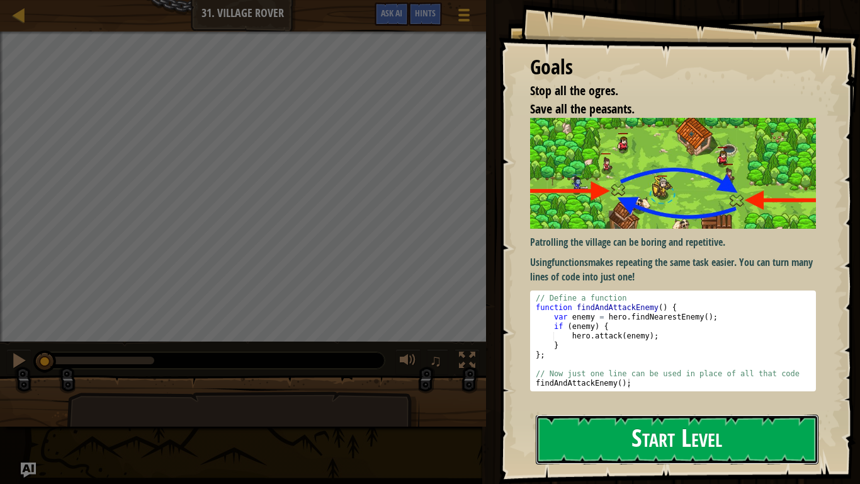
click at [605, 377] on button "Start Level" at bounding box center [677, 439] width 283 height 50
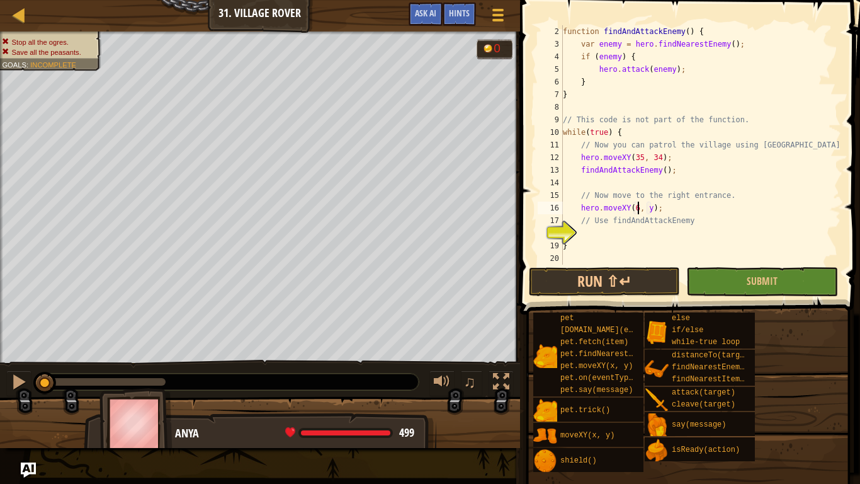
scroll to position [6, 11]
type textarea "hero.moveXY(60, 31);"
click at [584, 232] on div "// This defines a function called findAndAttackEnemy function findAndAttackEnem…" at bounding box center [700, 146] width 281 height 264
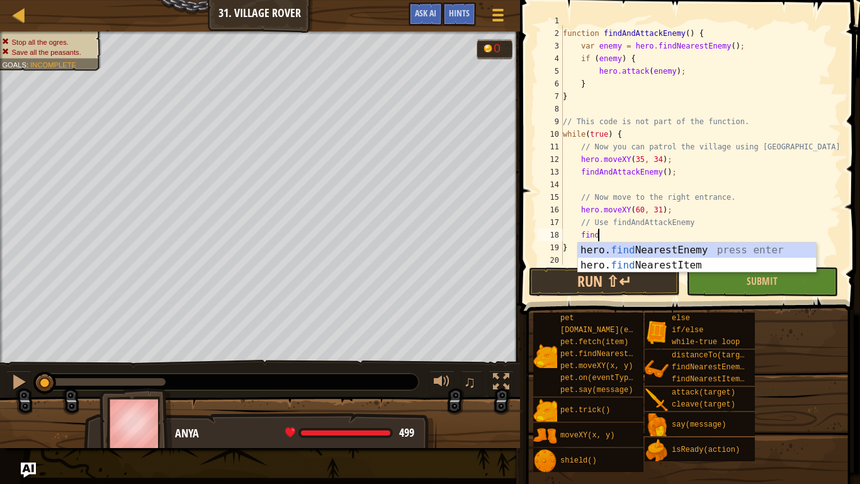
scroll to position [6, 5]
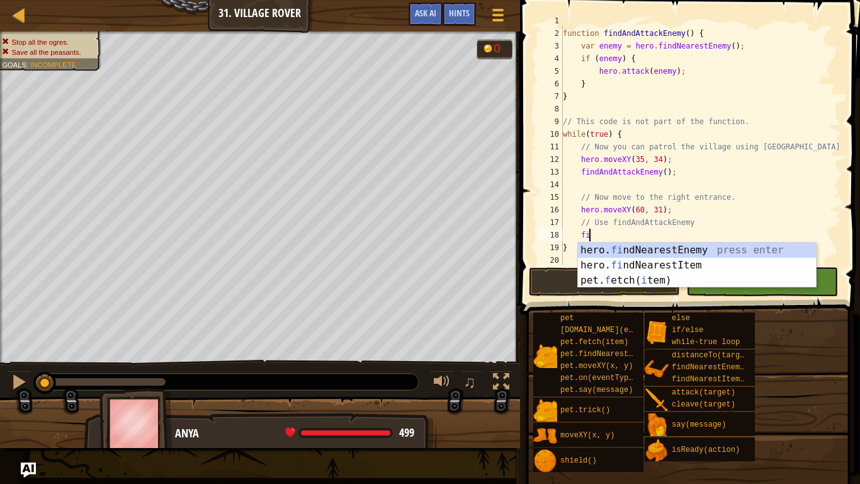
type textarea "f"
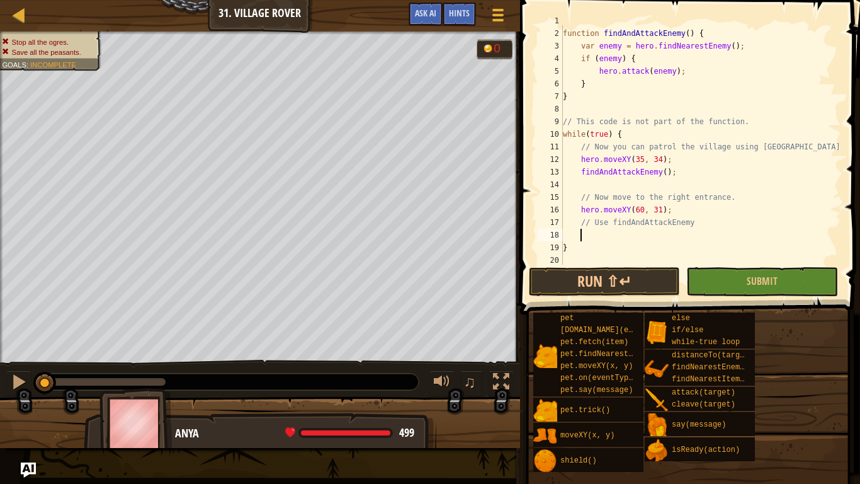
scroll to position [6, 2]
type textarea ";"
type textarea "h"
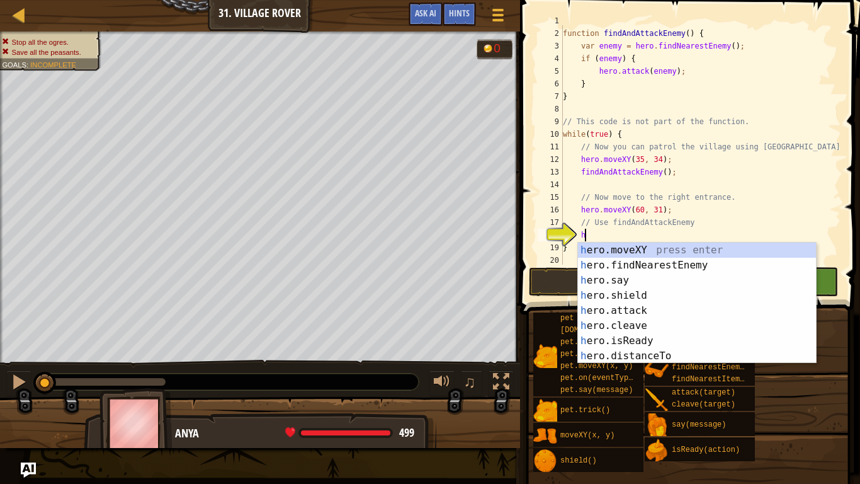
scroll to position [6, 3]
click at [608, 259] on div "h ero.moveXY press enter h ero.findNearestEnemy press enter h ero.say press ent…" at bounding box center [697, 317] width 238 height 151
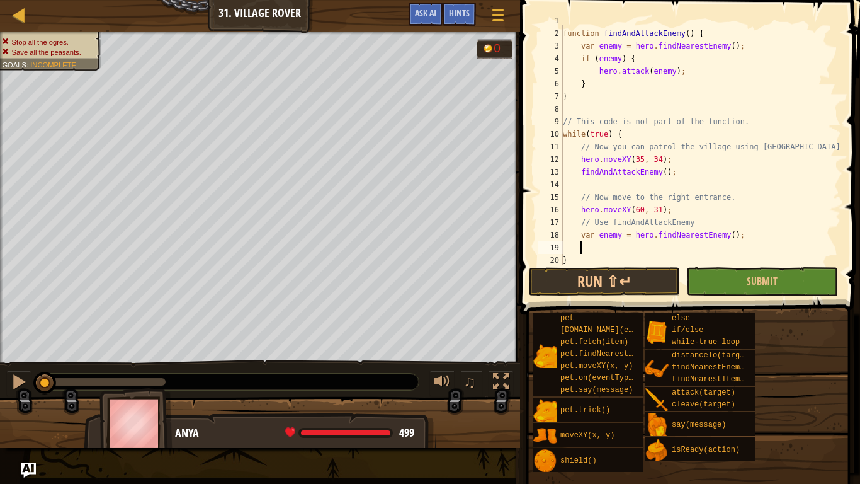
type textarea "h"
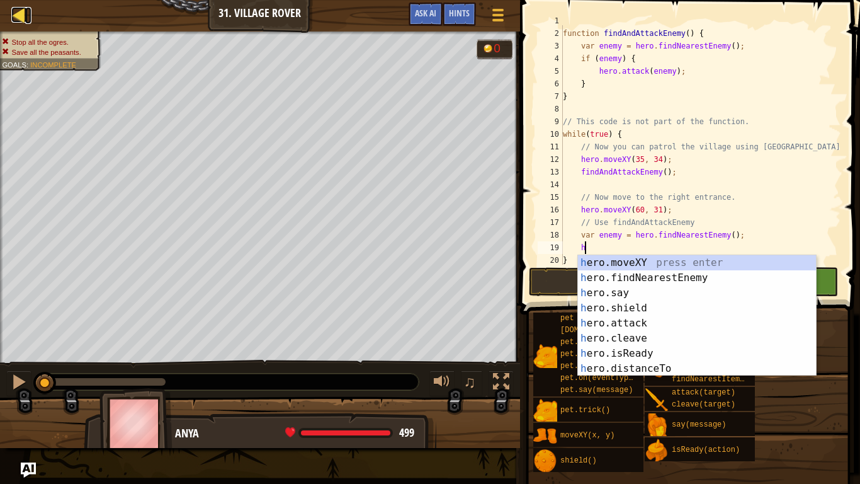
click at [23, 16] on div at bounding box center [19, 15] width 16 height 16
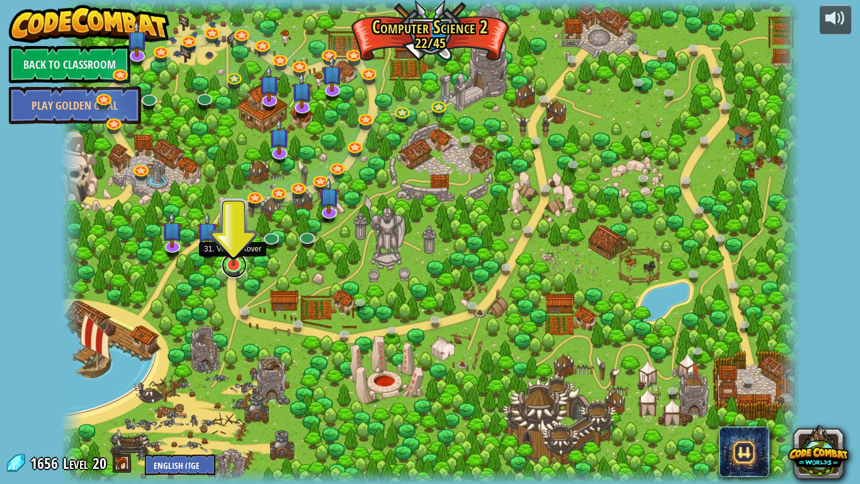
click at [229, 271] on link at bounding box center [234, 264] width 25 height 25
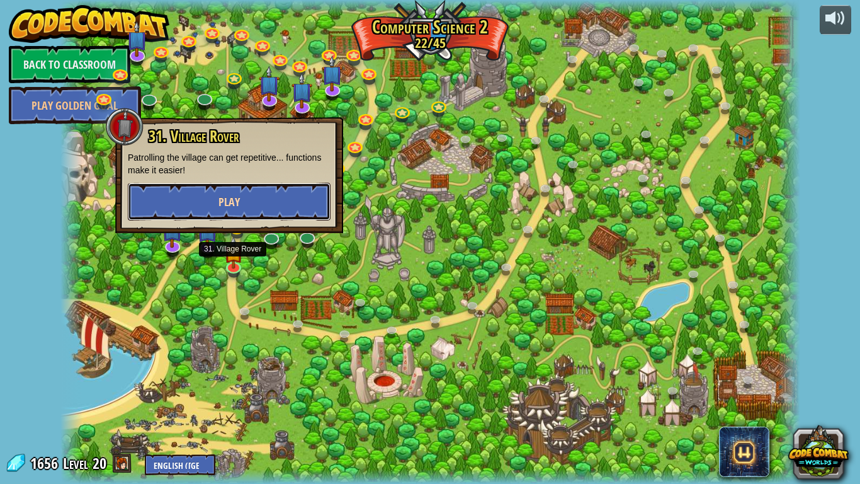
click at [251, 203] on button "Play" at bounding box center [229, 202] width 203 height 38
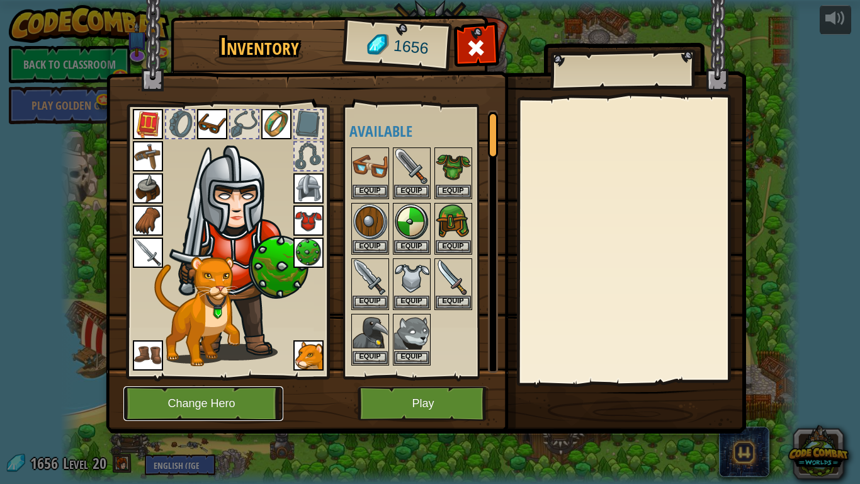
click at [178, 377] on button "Change Hero" at bounding box center [203, 403] width 160 height 35
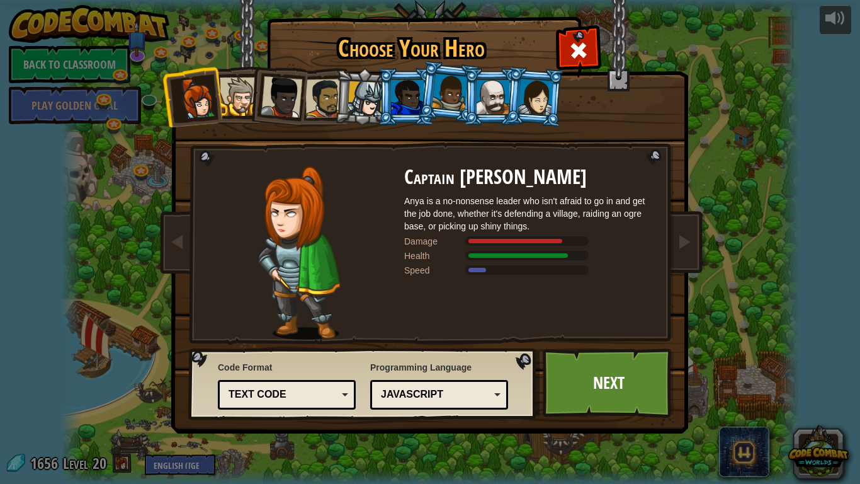
click at [538, 105] on div at bounding box center [535, 97] width 35 height 36
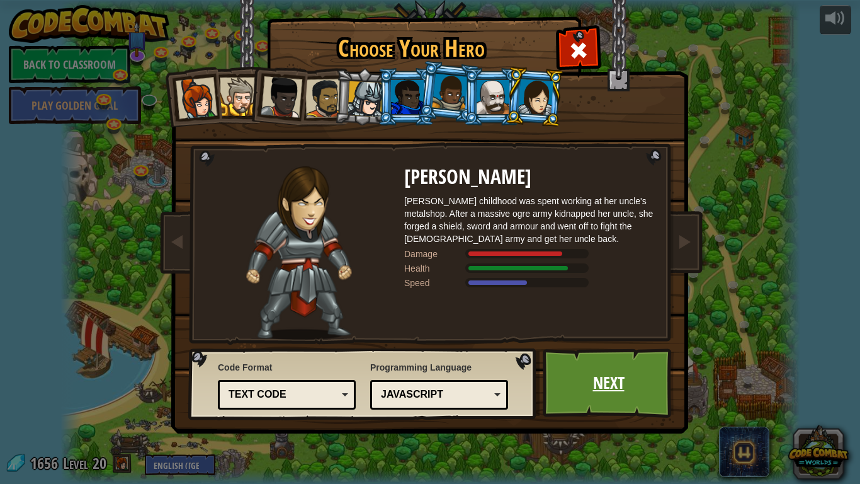
click at [594, 377] on link "Next" at bounding box center [609, 382] width 132 height 69
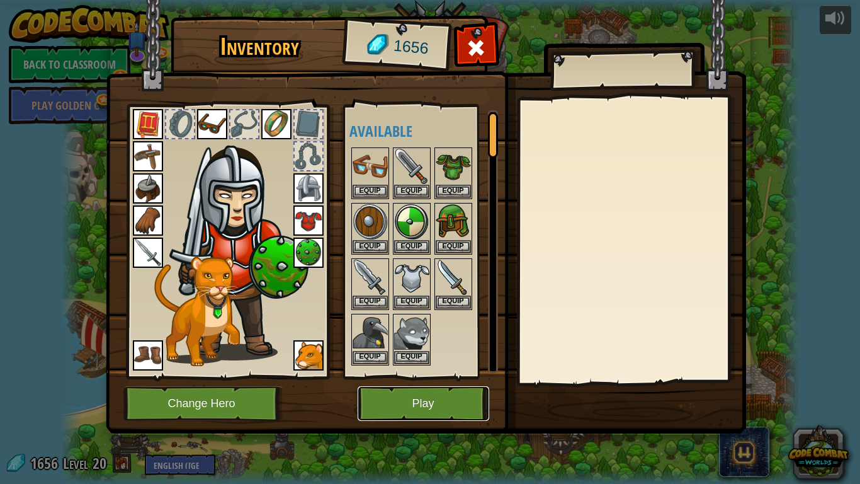
click at [413, 377] on button "Play" at bounding box center [424, 403] width 132 height 35
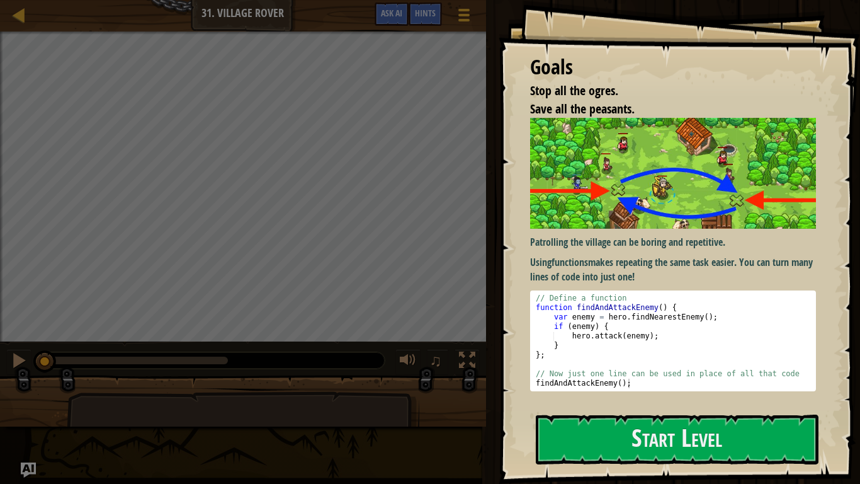
click at [413, 377] on div at bounding box center [243, 443] width 353 height 105
click at [566, 377] on button "Start Level" at bounding box center [677, 439] width 283 height 50
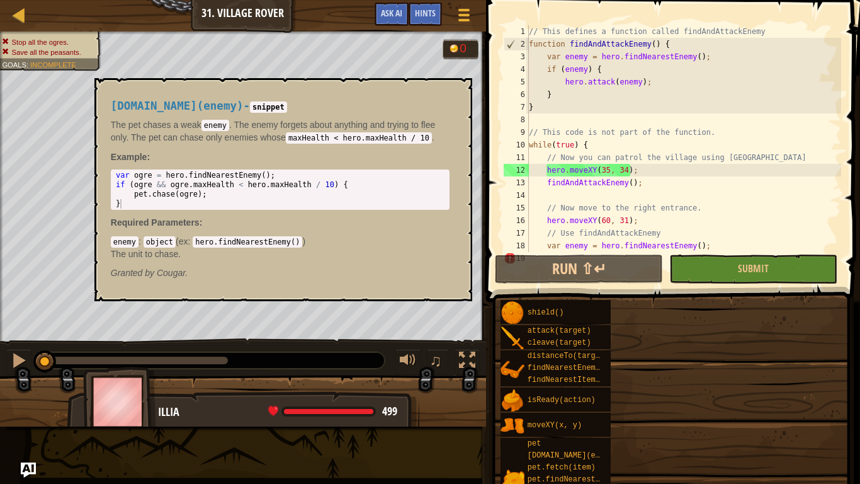
click at [567, 377] on span "[DOMAIN_NAME](enemy)" at bounding box center [573, 455] width 91 height 9
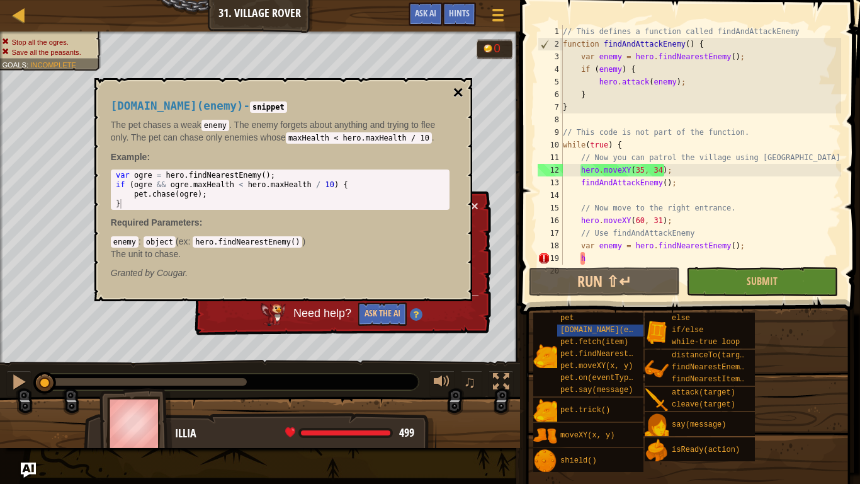
click at [456, 89] on button "×" at bounding box center [458, 93] width 10 height 18
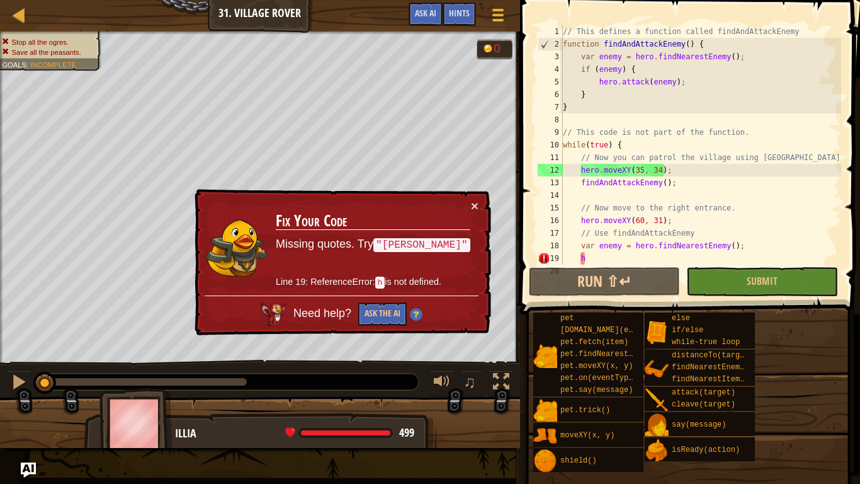
click at [596, 258] on div "// This defines a function called findAndAttackEnemy function findAndAttackEnem…" at bounding box center [700, 157] width 281 height 264
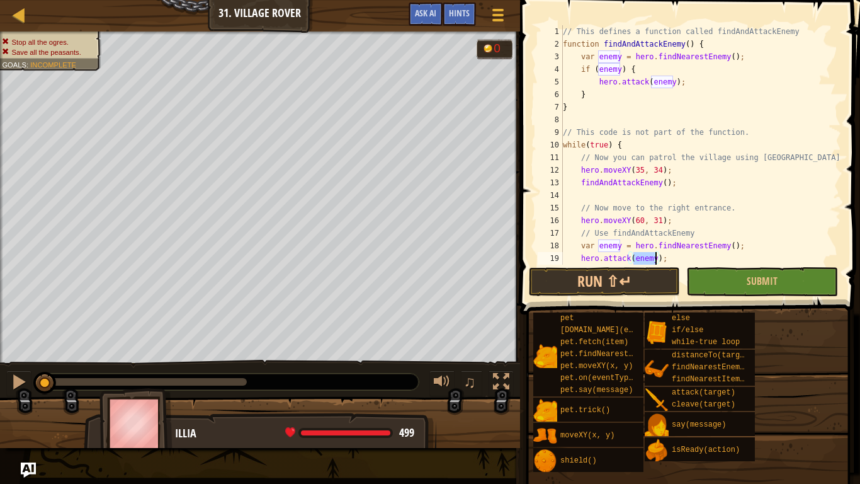
scroll to position [25, 0]
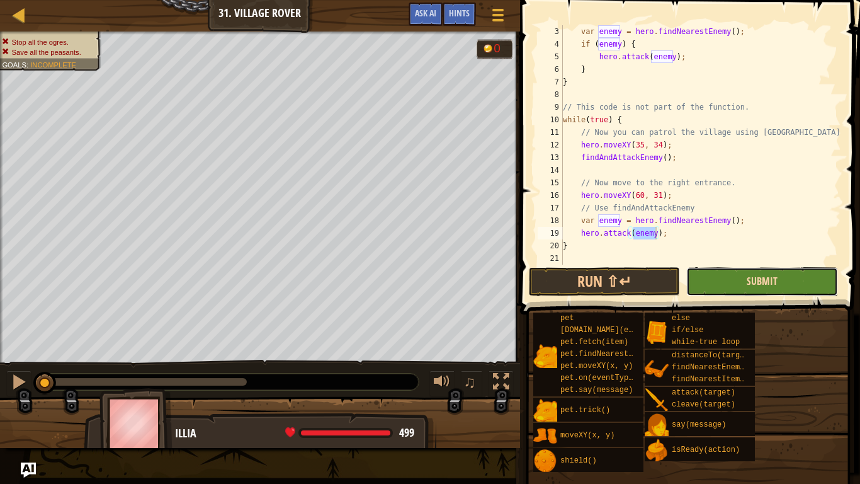
click at [751, 281] on span "Submit" at bounding box center [762, 281] width 31 height 14
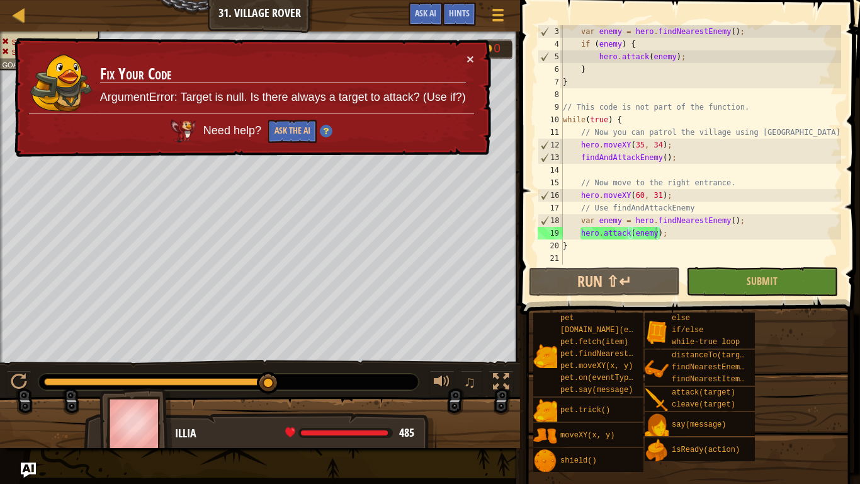
type textarea "var enemy = hero.findNearestEnemy();"
click at [584, 216] on div "var enemy = hero . findNearestEnemy ( ) ; if ( enemy ) { hero . attack ( enemy …" at bounding box center [700, 157] width 281 height 264
click at [581, 215] on div "var enemy = hero . findNearestEnemy ( ) ; if ( enemy ) { hero . attack ( enemy …" at bounding box center [700, 157] width 281 height 264
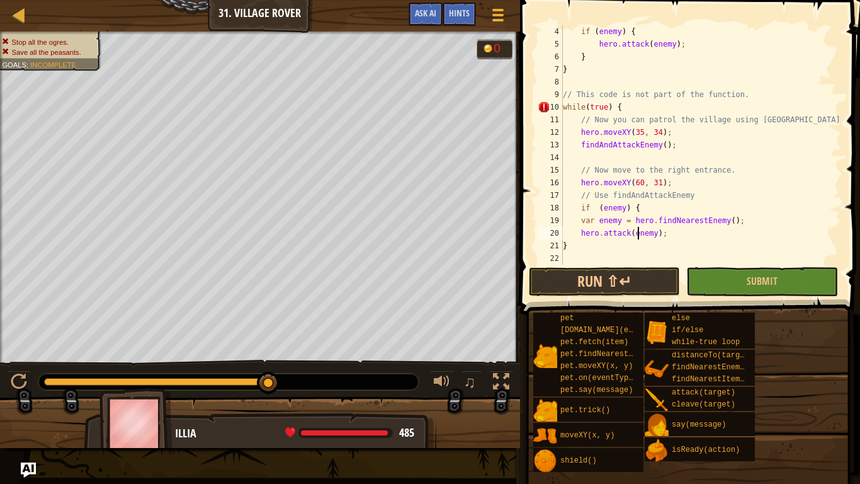
scroll to position [6, 0]
type textarea "}"
type textarea "hero.attack(enemy);"
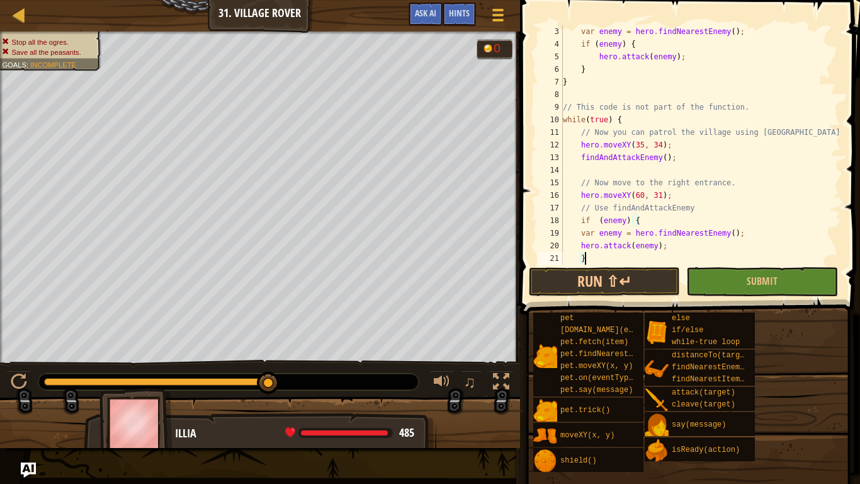
scroll to position [0, 0]
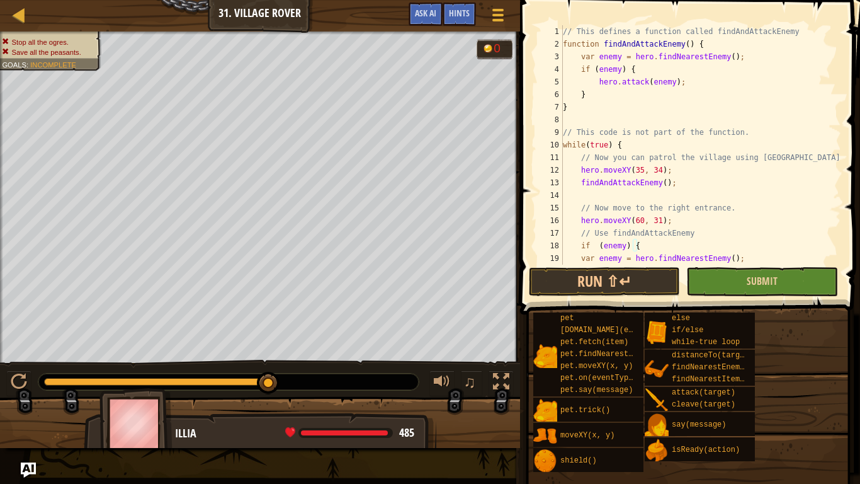
type textarea "}"
click at [768, 268] on button "Submit" at bounding box center [761, 281] width 151 height 29
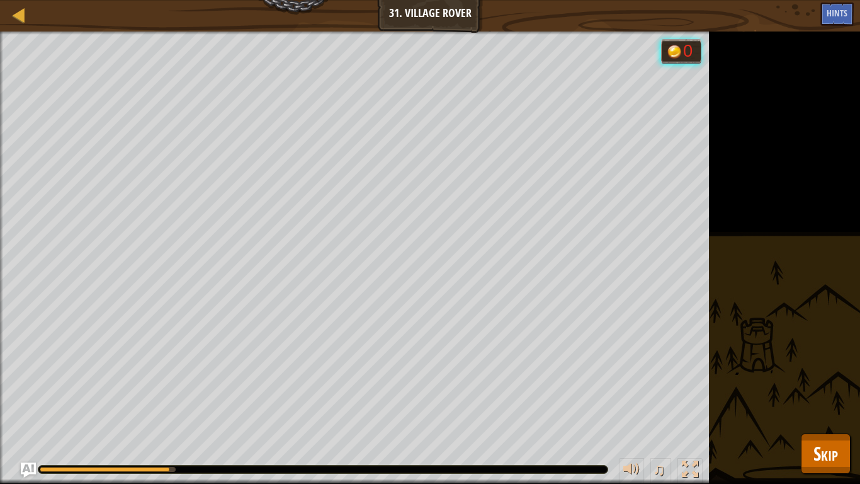
click at [768, 268] on div "Stop all the ogres. Save all the peasants. Goals : Running... 0 ♫ Illia 499 x: …" at bounding box center [430, 257] width 860 height 452
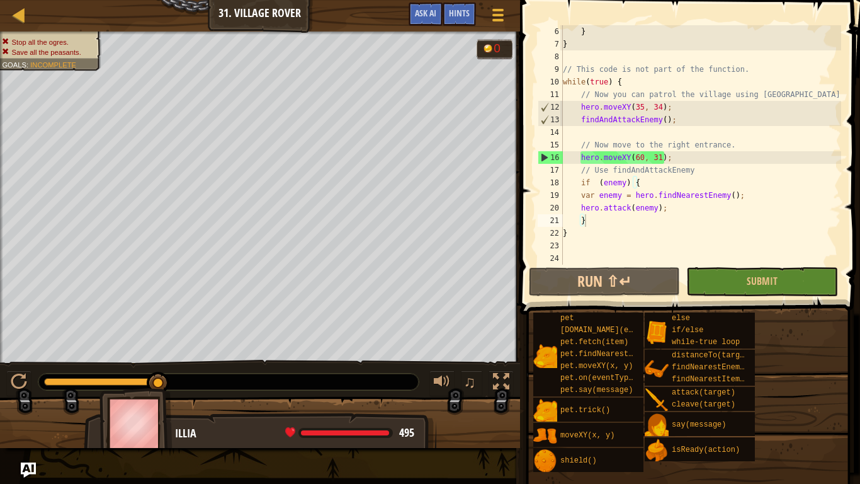
scroll to position [63, 0]
click at [429, 8] on span "Ask AI" at bounding box center [425, 13] width 21 height 12
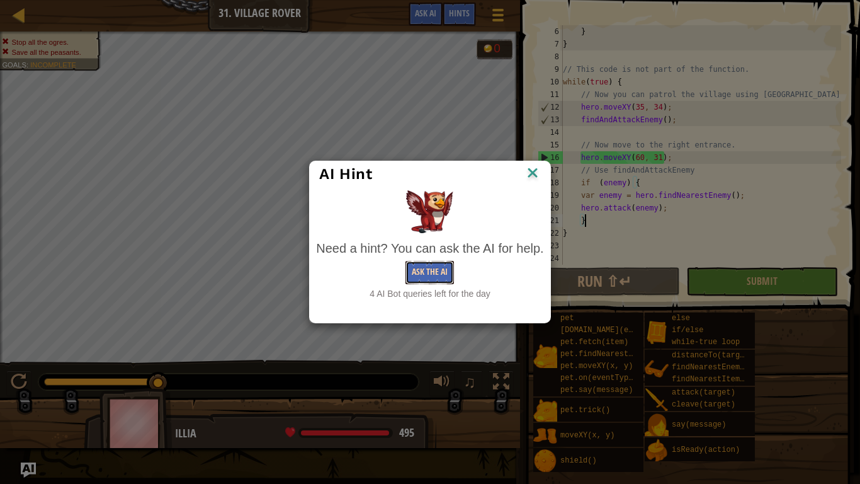
click at [432, 276] on button "Ask the AI" at bounding box center [429, 272] width 48 height 23
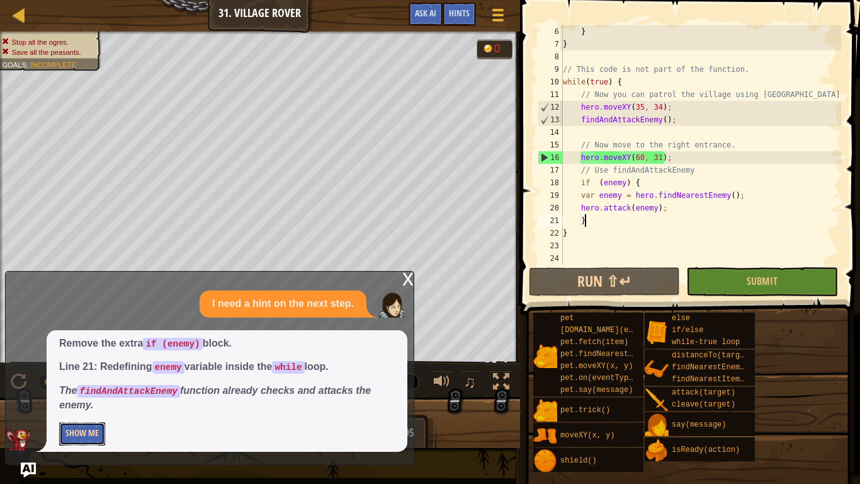
click at [77, 377] on button "Show Me" at bounding box center [82, 433] width 46 height 23
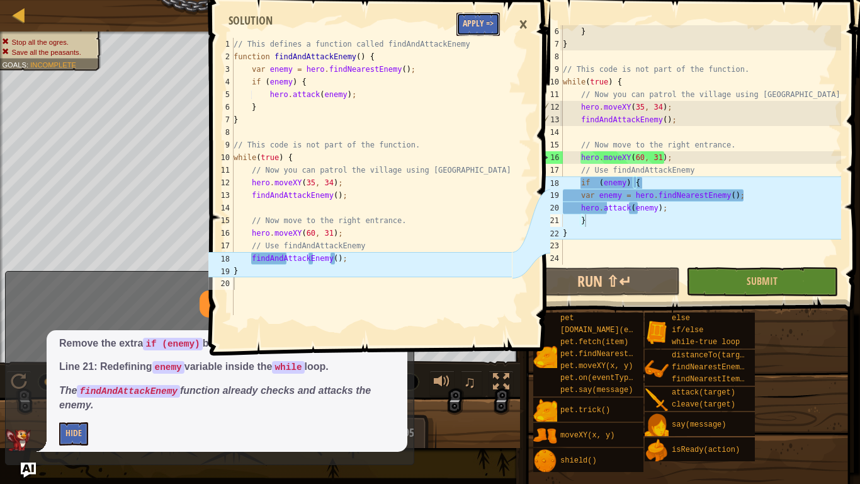
click at [489, 20] on button "Apply =>" at bounding box center [477, 24] width 43 height 23
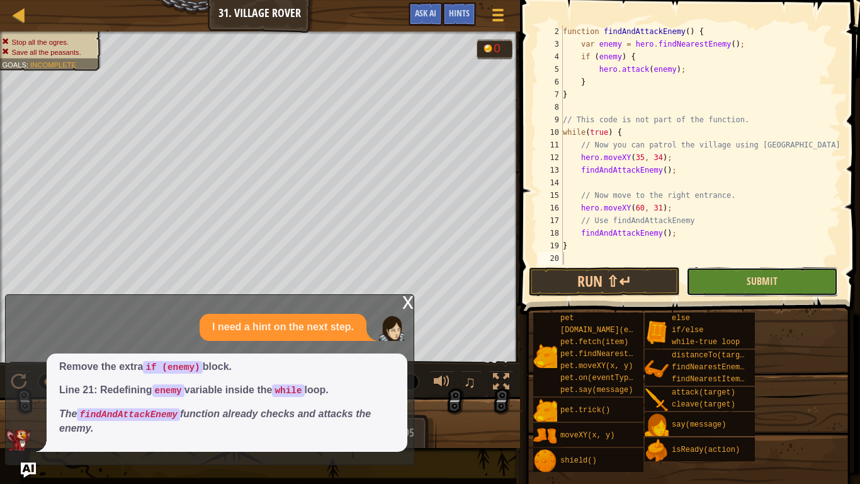
click at [771, 276] on span "Submit" at bounding box center [762, 281] width 31 height 14
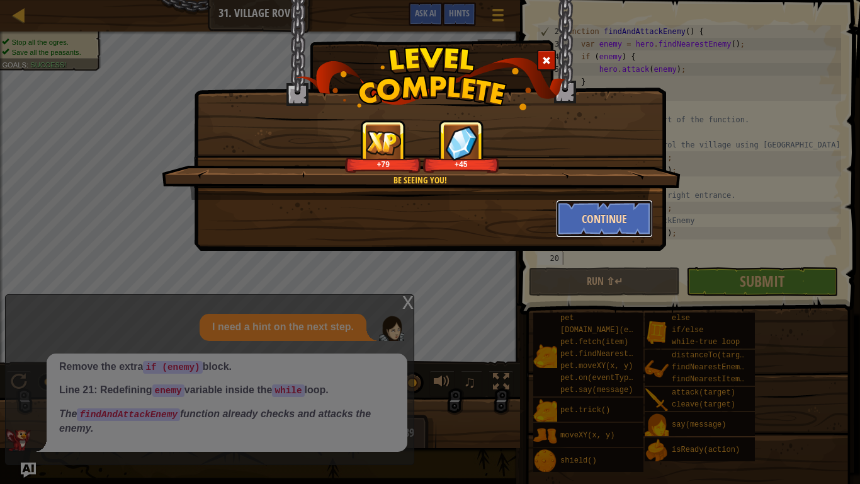
click at [635, 212] on button "Continue" at bounding box center [605, 219] width 98 height 38
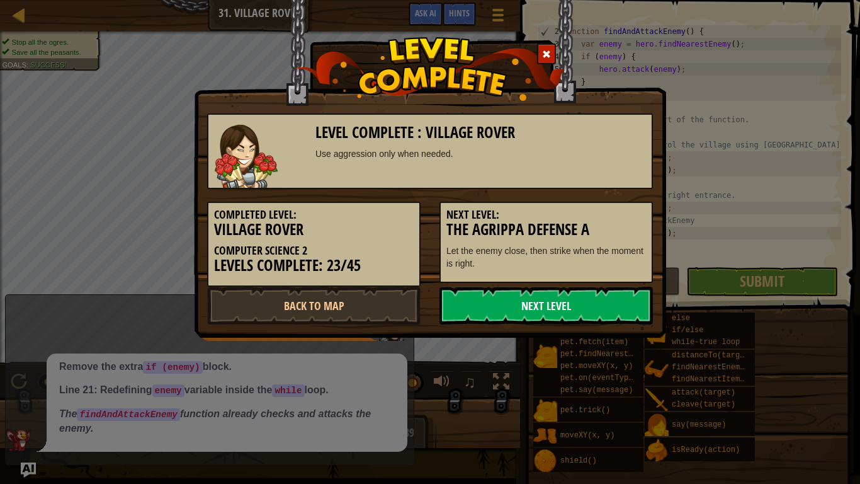
click at [552, 314] on link "Next Level" at bounding box center [545, 305] width 213 height 38
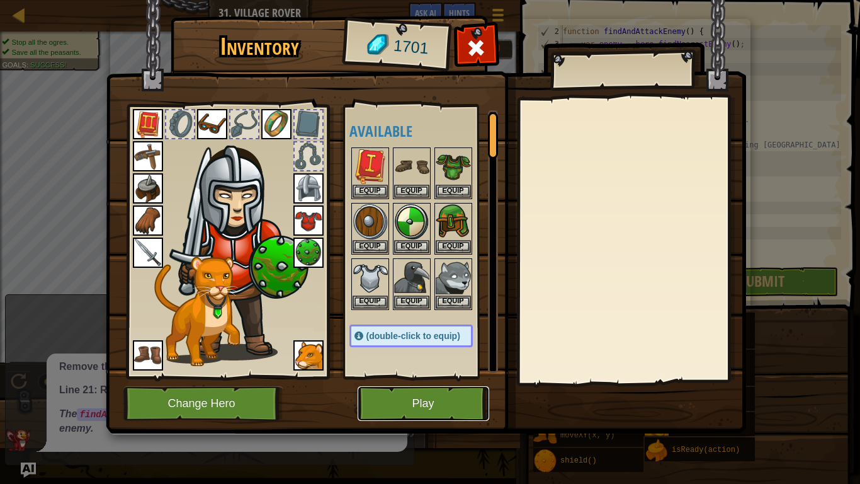
click at [392, 377] on button "Play" at bounding box center [424, 403] width 132 height 35
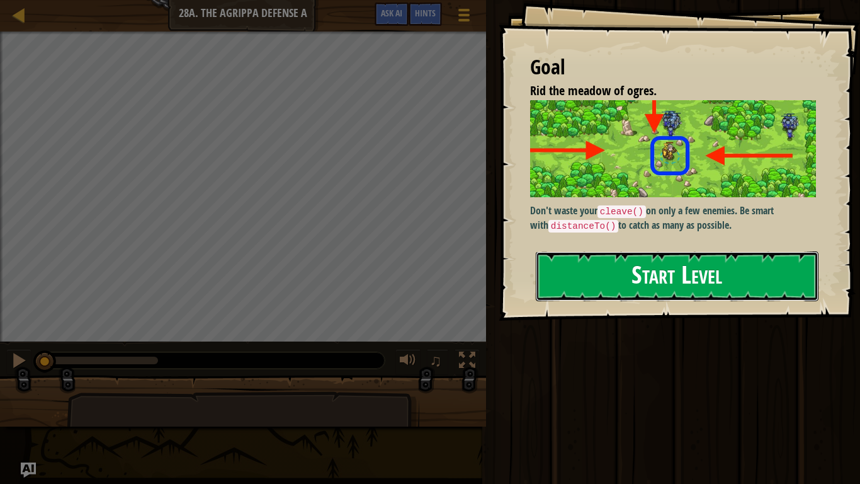
click at [569, 269] on button "Start Level" at bounding box center [677, 276] width 283 height 50
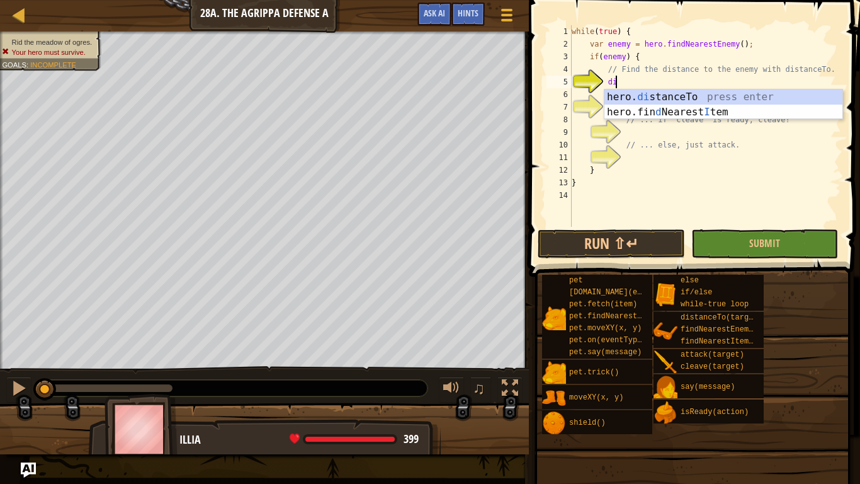
scroll to position [6, 6]
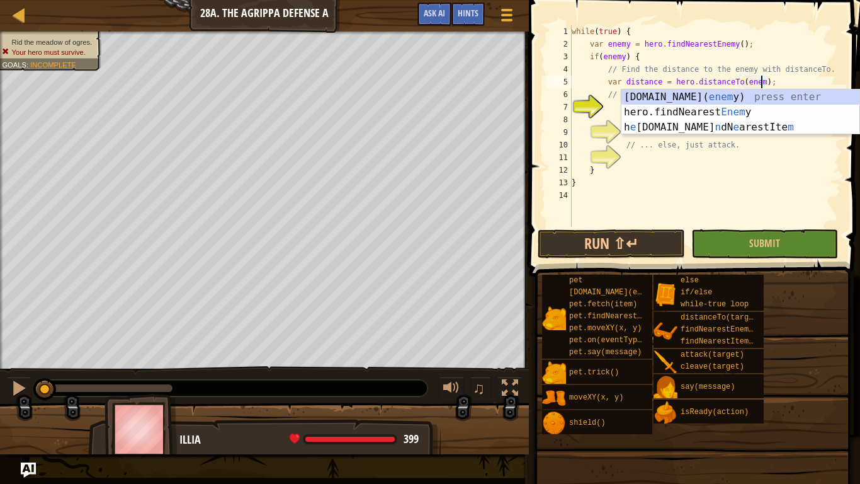
type textarea "var distance = hero.distanceTo(enemy);"
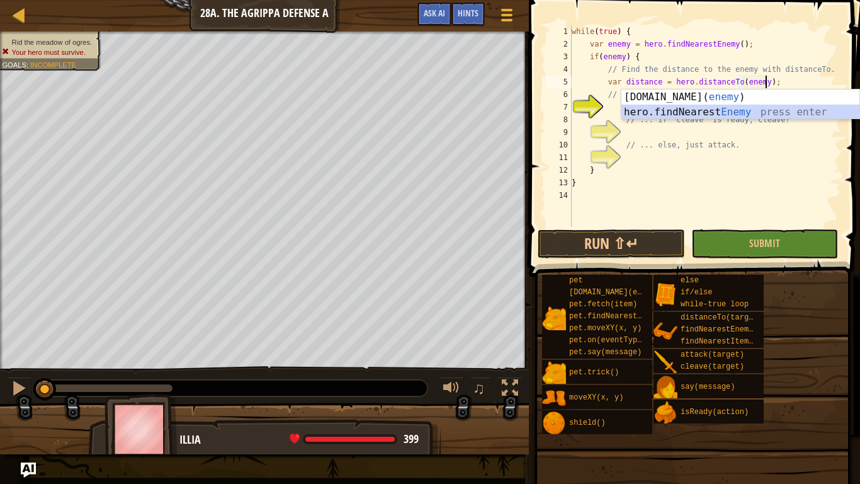
click at [572, 101] on div "7" at bounding box center [559, 107] width 25 height 13
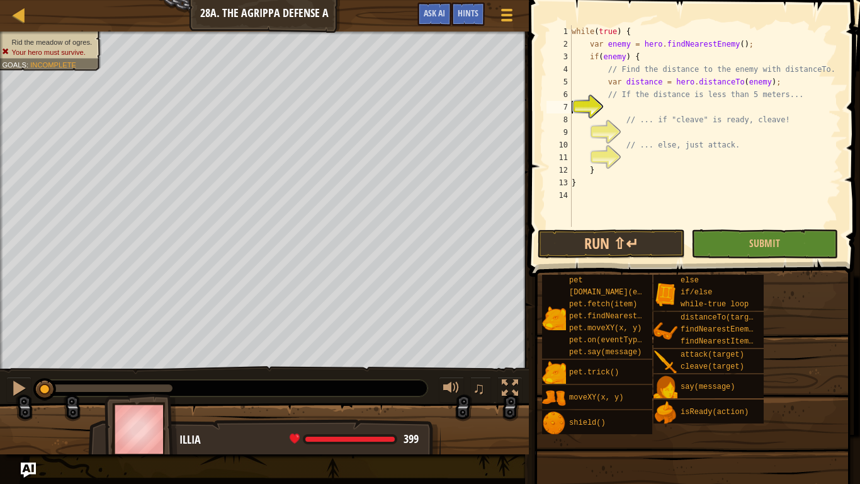
click at [650, 103] on div "while ( true ) { var enemy = hero . findNearestEnemy ( ) ; if ( enemy ) { // Fi…" at bounding box center [705, 138] width 272 height 227
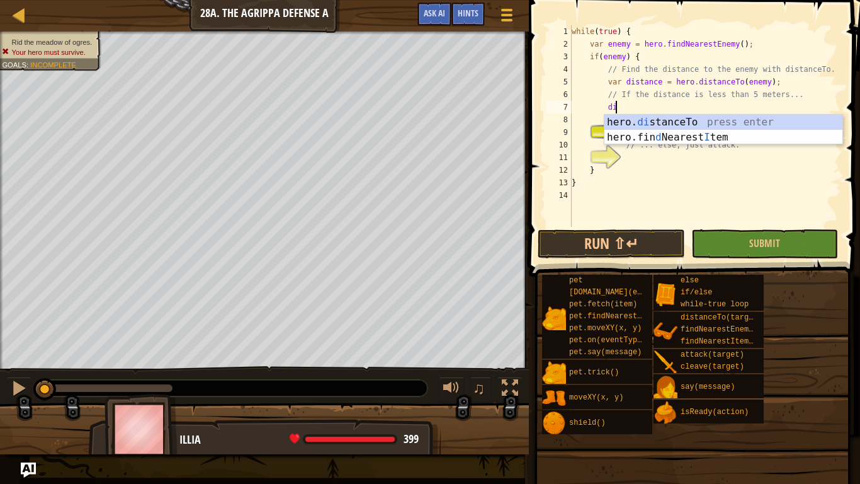
scroll to position [6, 6]
type textarea "d"
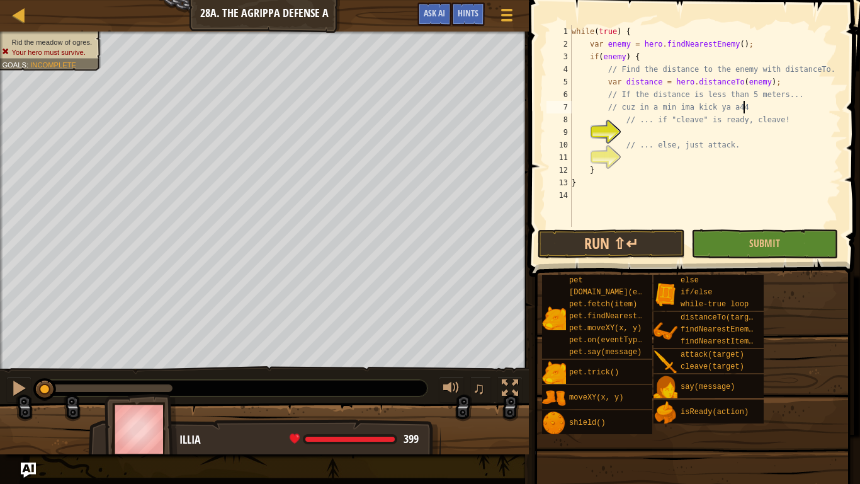
scroll to position [6, 24]
type textarea "/"
